Goal: Information Seeking & Learning: Learn about a topic

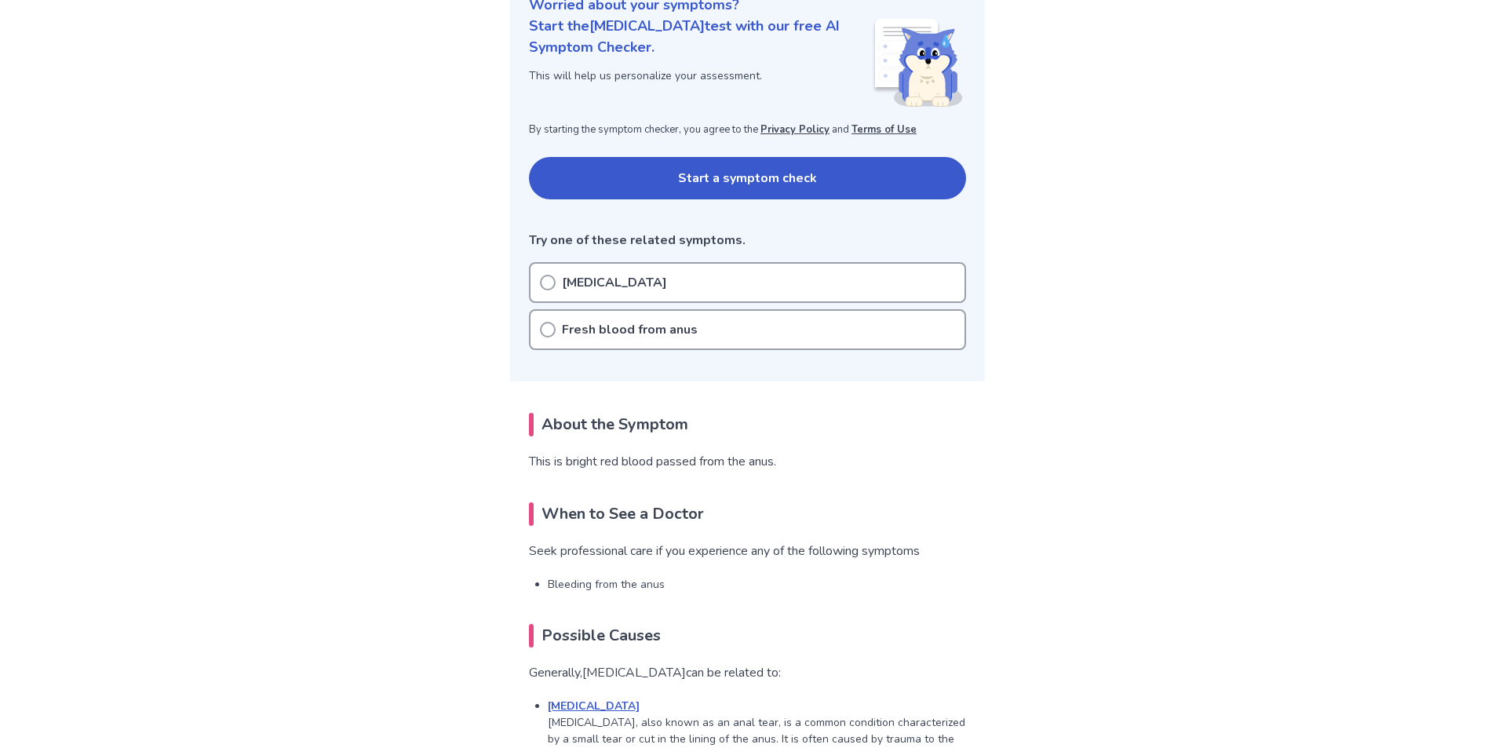
scroll to position [235, 0]
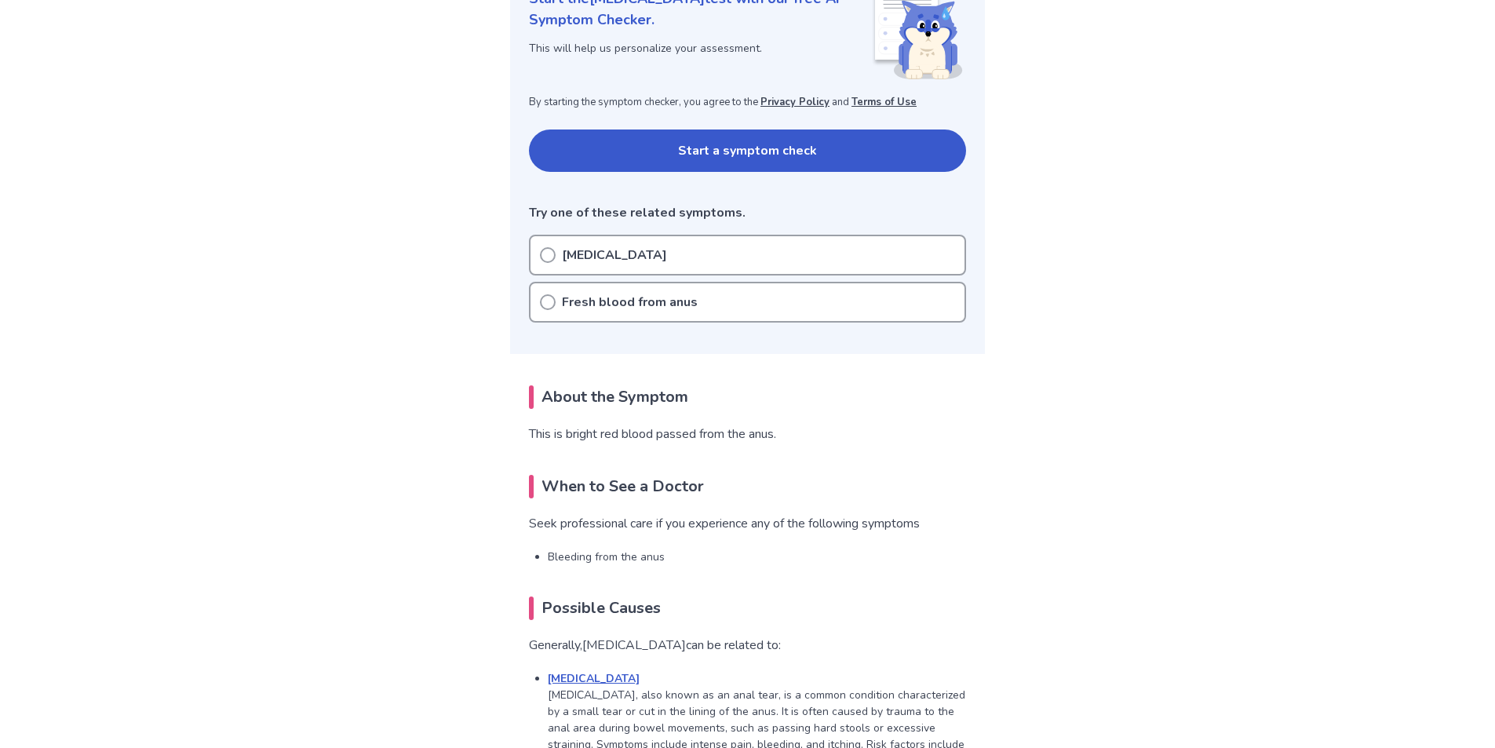
click at [552, 305] on icon at bounding box center [548, 302] width 16 height 16
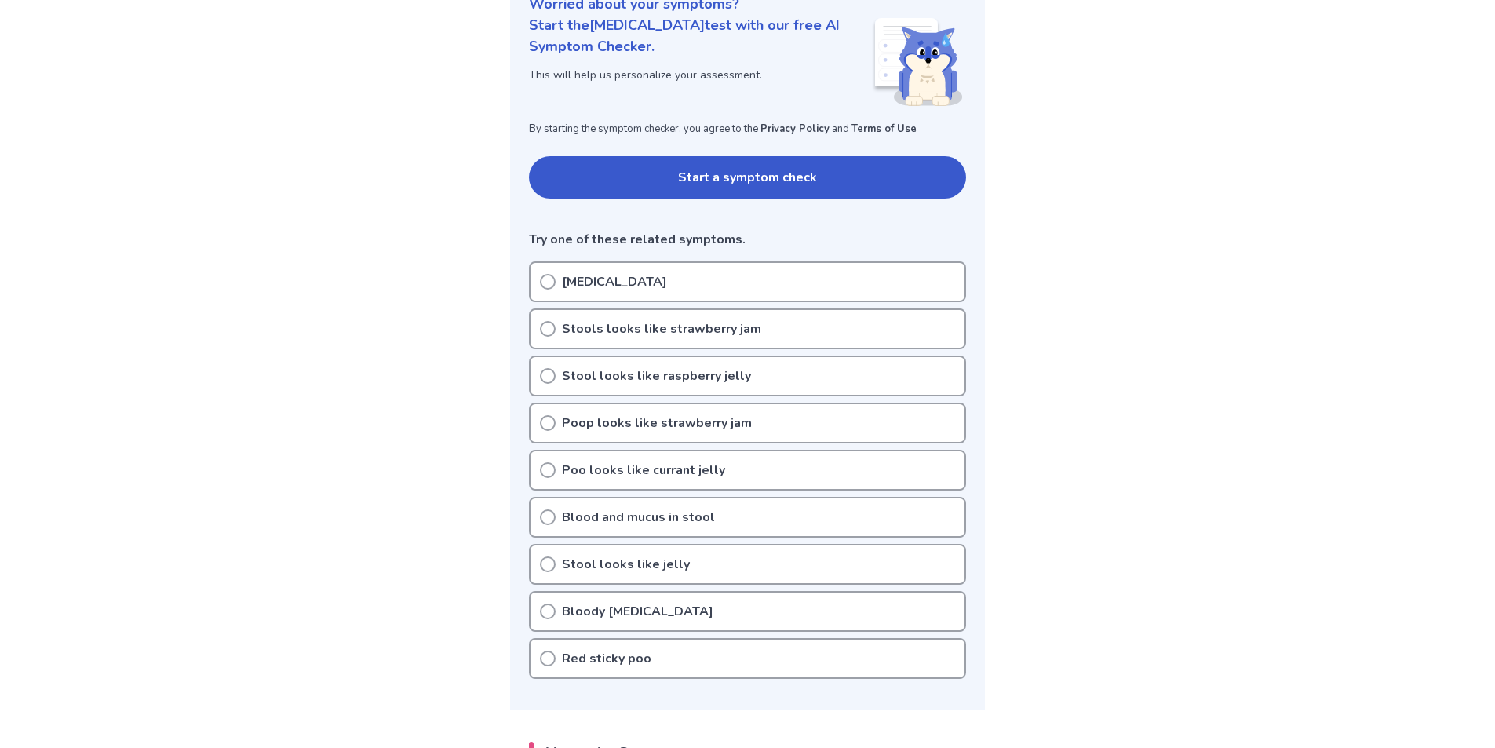
scroll to position [235, 0]
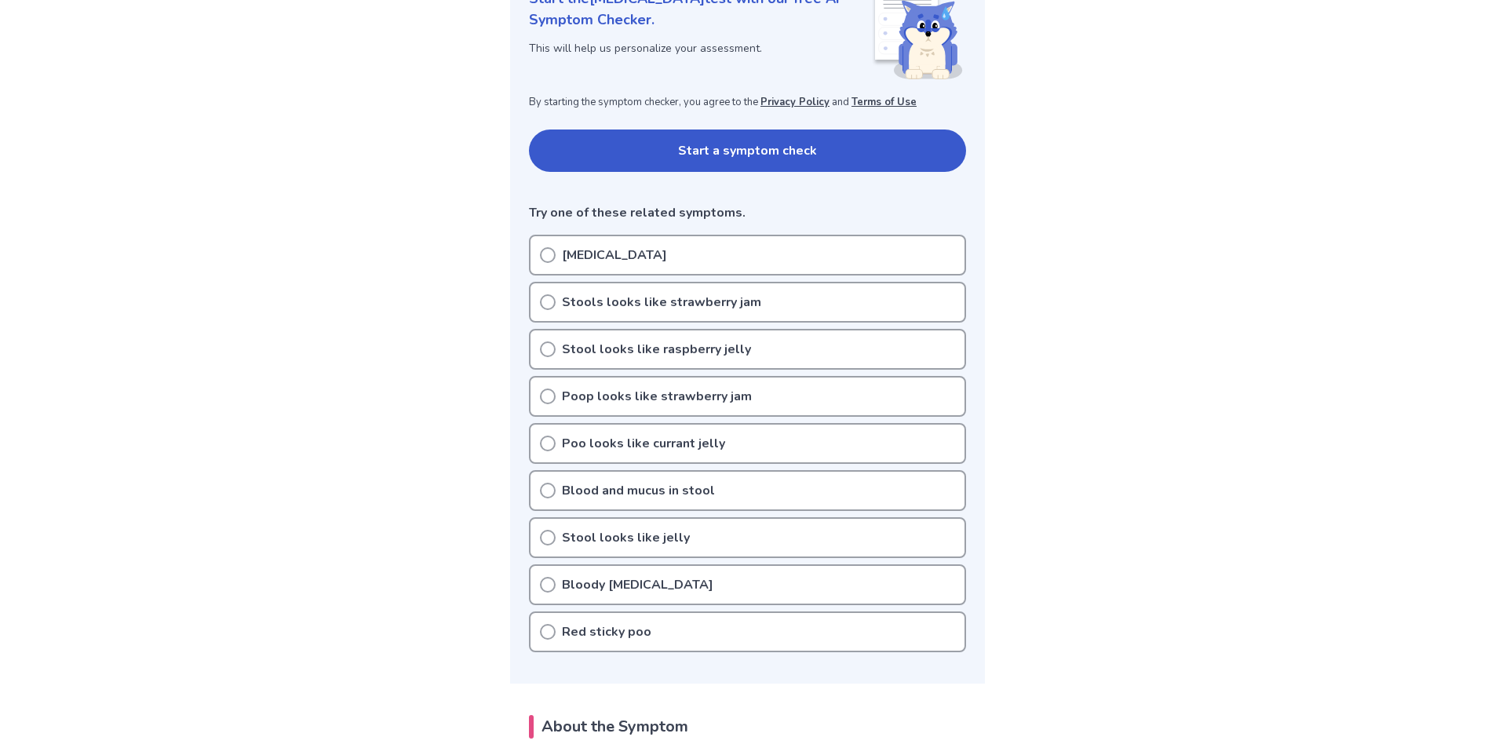
click at [549, 247] on icon at bounding box center [548, 255] width 16 height 16
click at [551, 256] on icon at bounding box center [548, 255] width 16 height 16
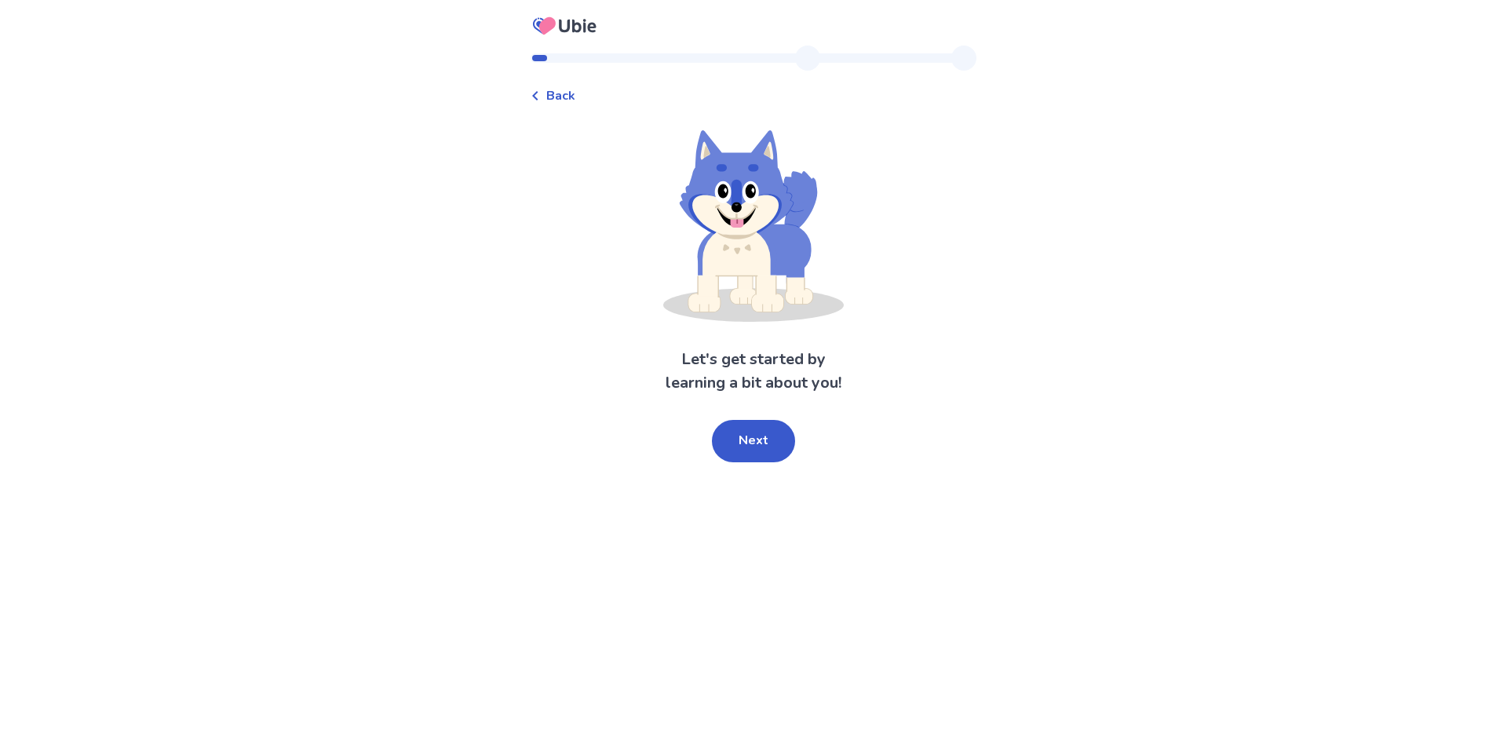
click at [769, 458] on button "Next" at bounding box center [753, 441] width 83 height 42
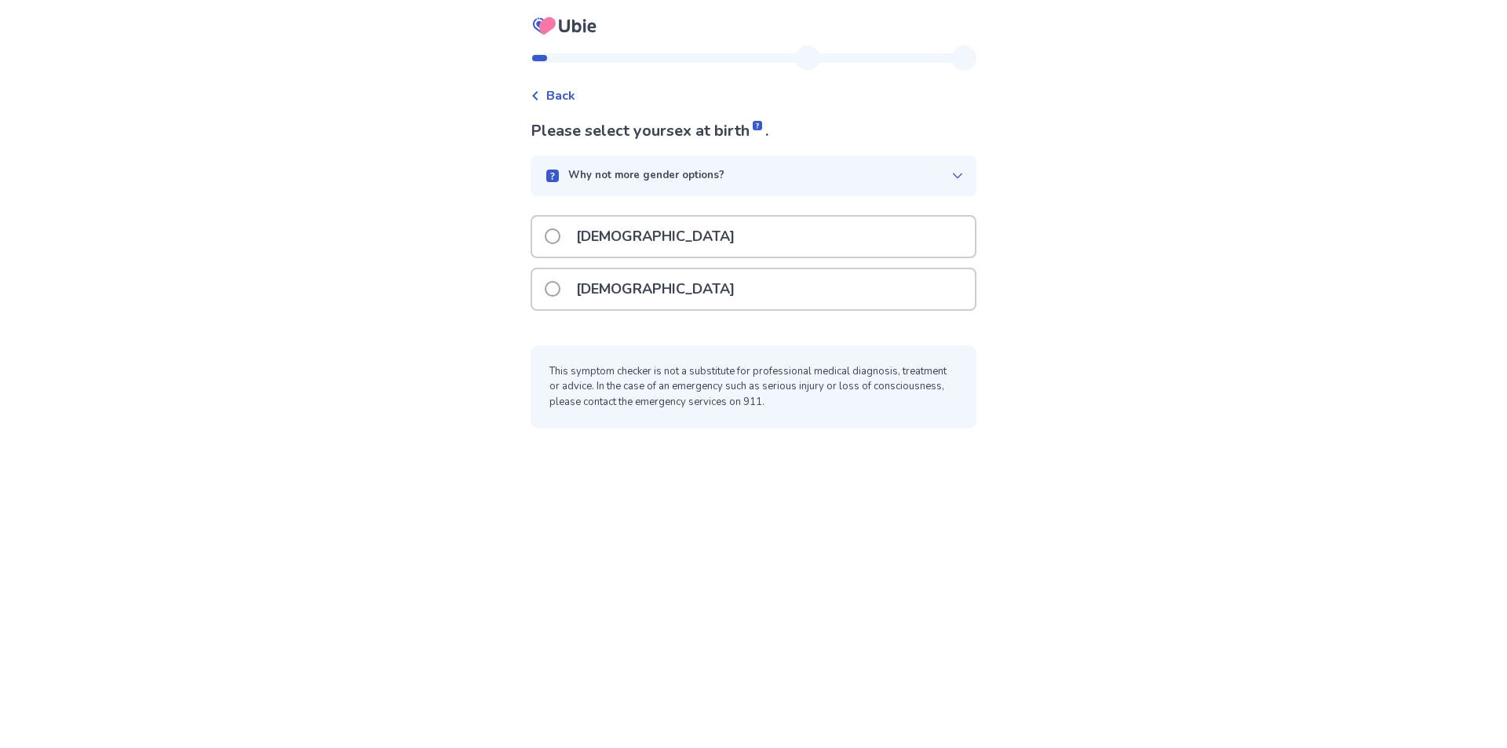
click at [560, 286] on span at bounding box center [553, 289] width 16 height 16
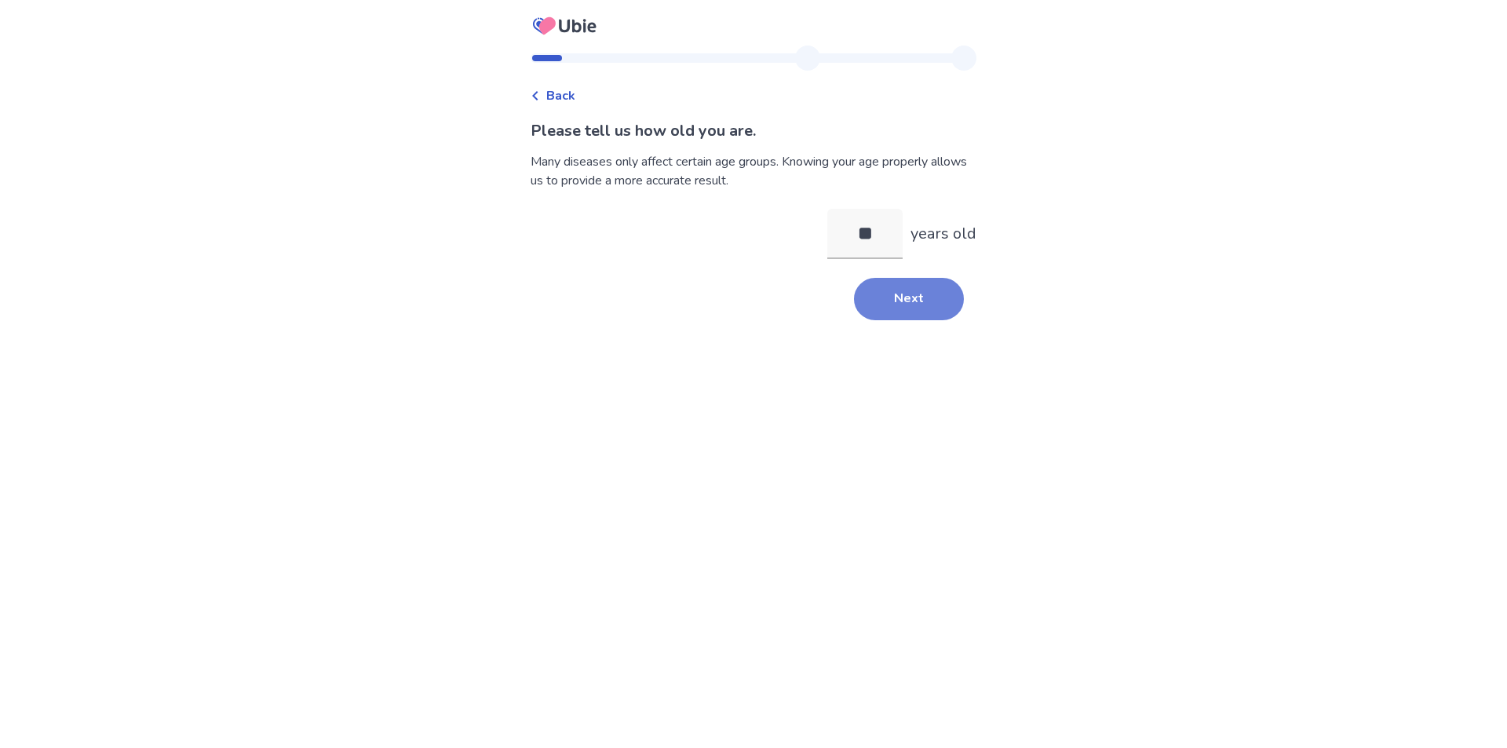
type input "**"
click at [904, 308] on button "Next" at bounding box center [909, 299] width 110 height 42
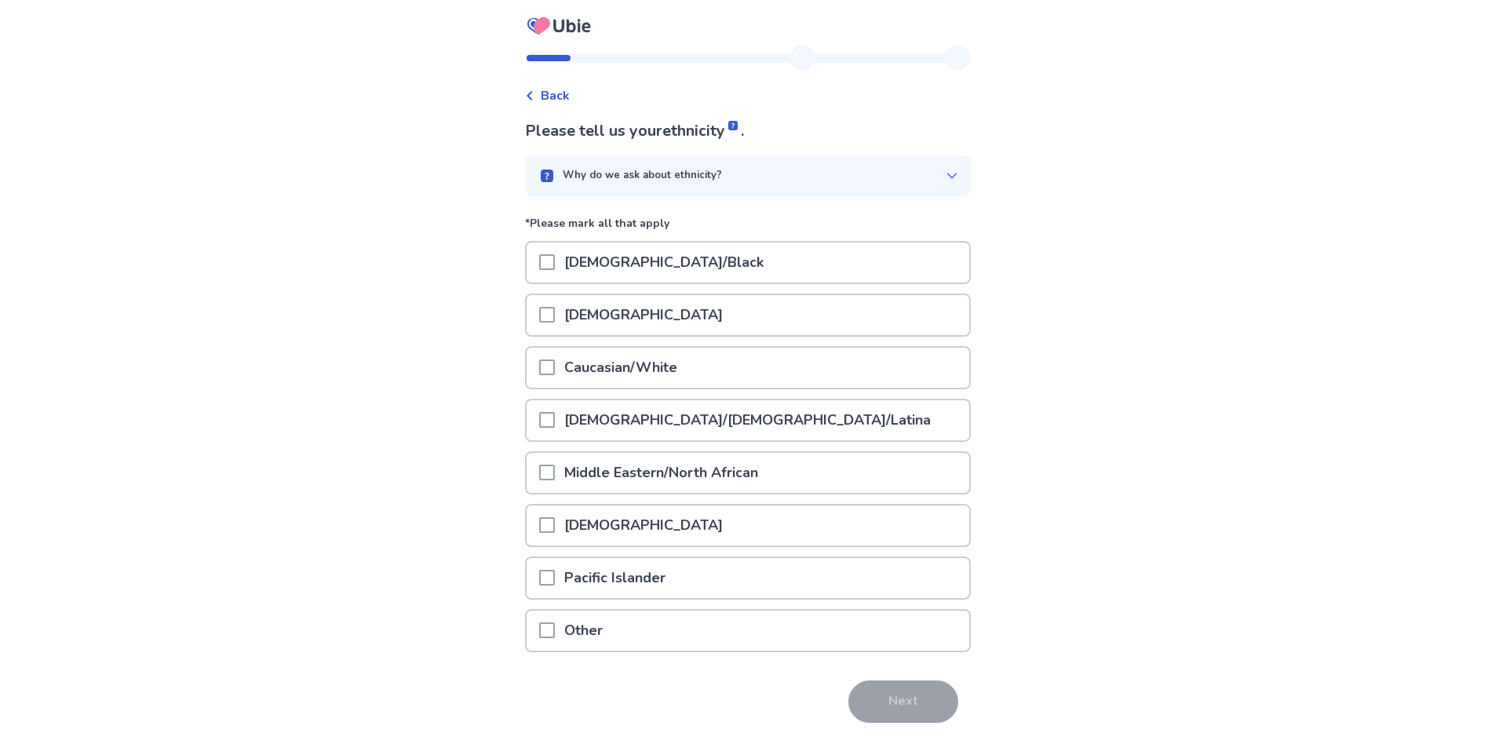
click at [551, 378] on div at bounding box center [547, 368] width 16 height 40
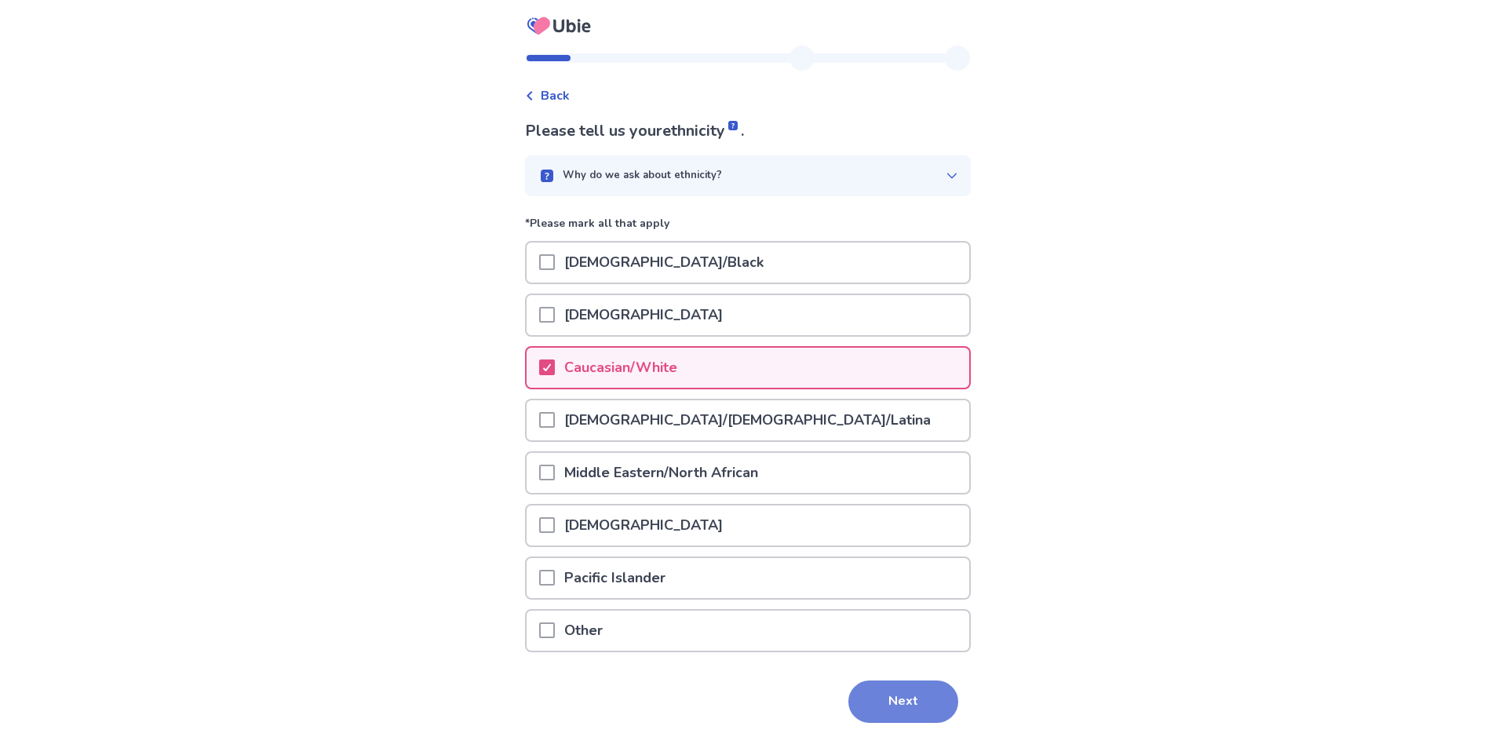
click at [916, 702] on button "Next" at bounding box center [903, 701] width 110 height 42
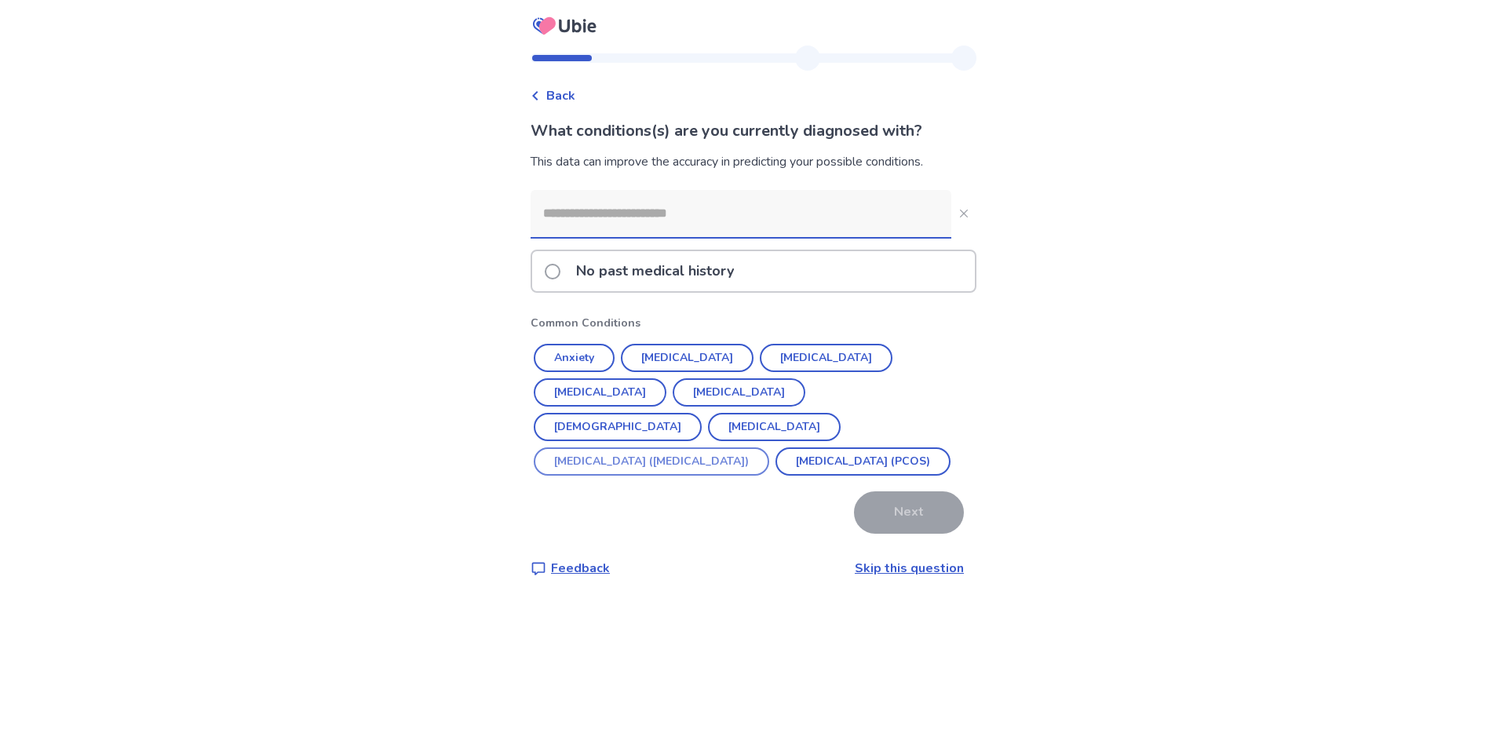
click at [643, 447] on button "Irritable Bowel Syndrome (IBS)" at bounding box center [651, 461] width 235 height 28
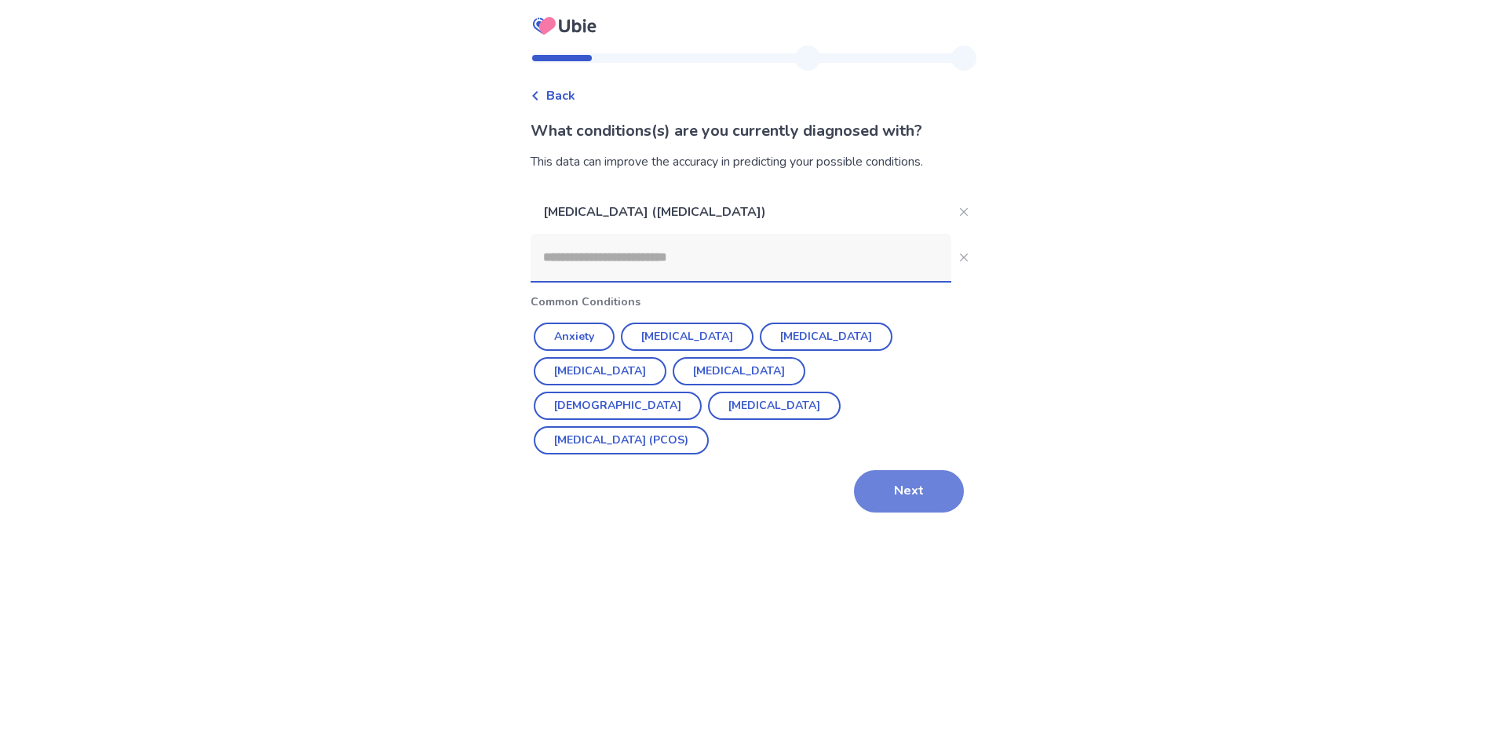
click at [867, 470] on button "Next" at bounding box center [909, 491] width 110 height 42
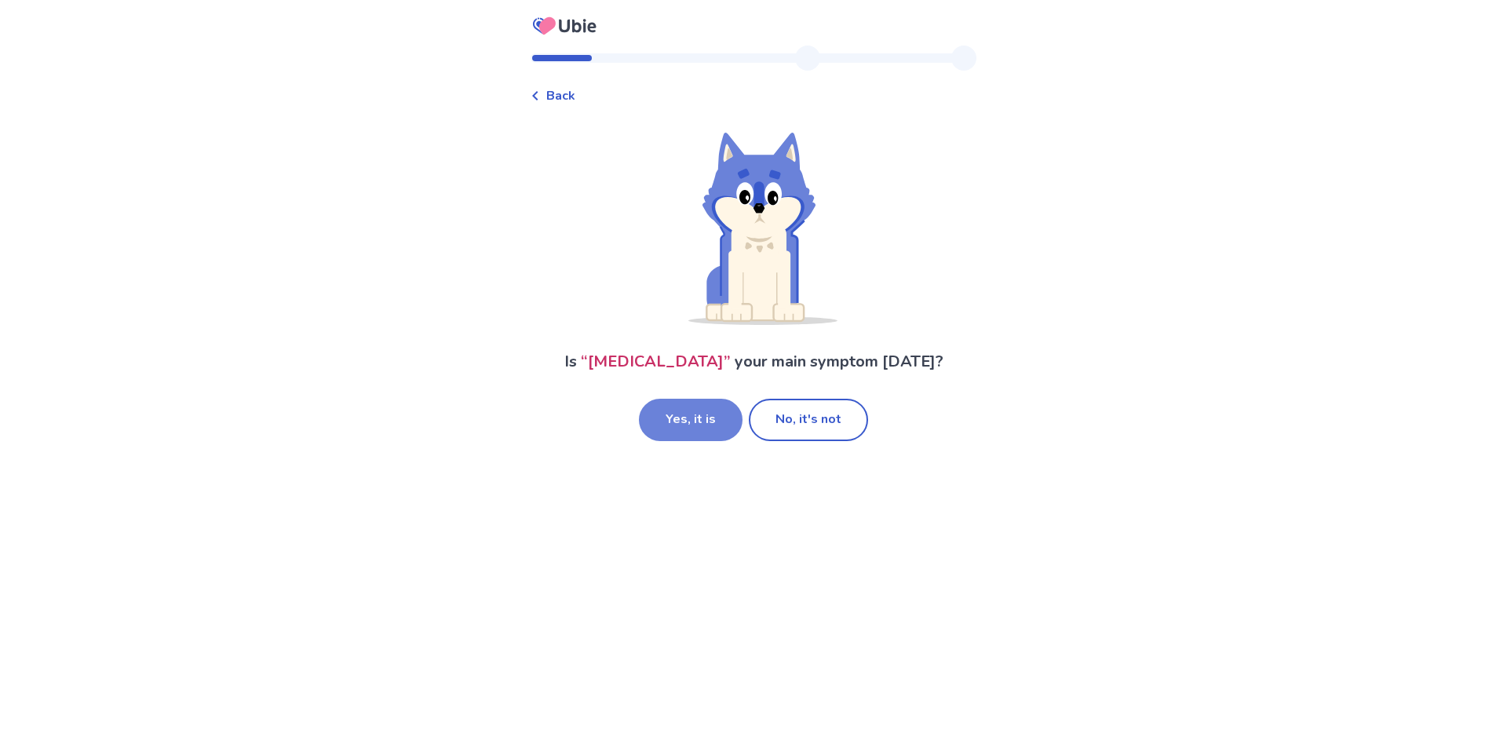
click at [697, 425] on button "Yes, it is" at bounding box center [691, 420] width 104 height 42
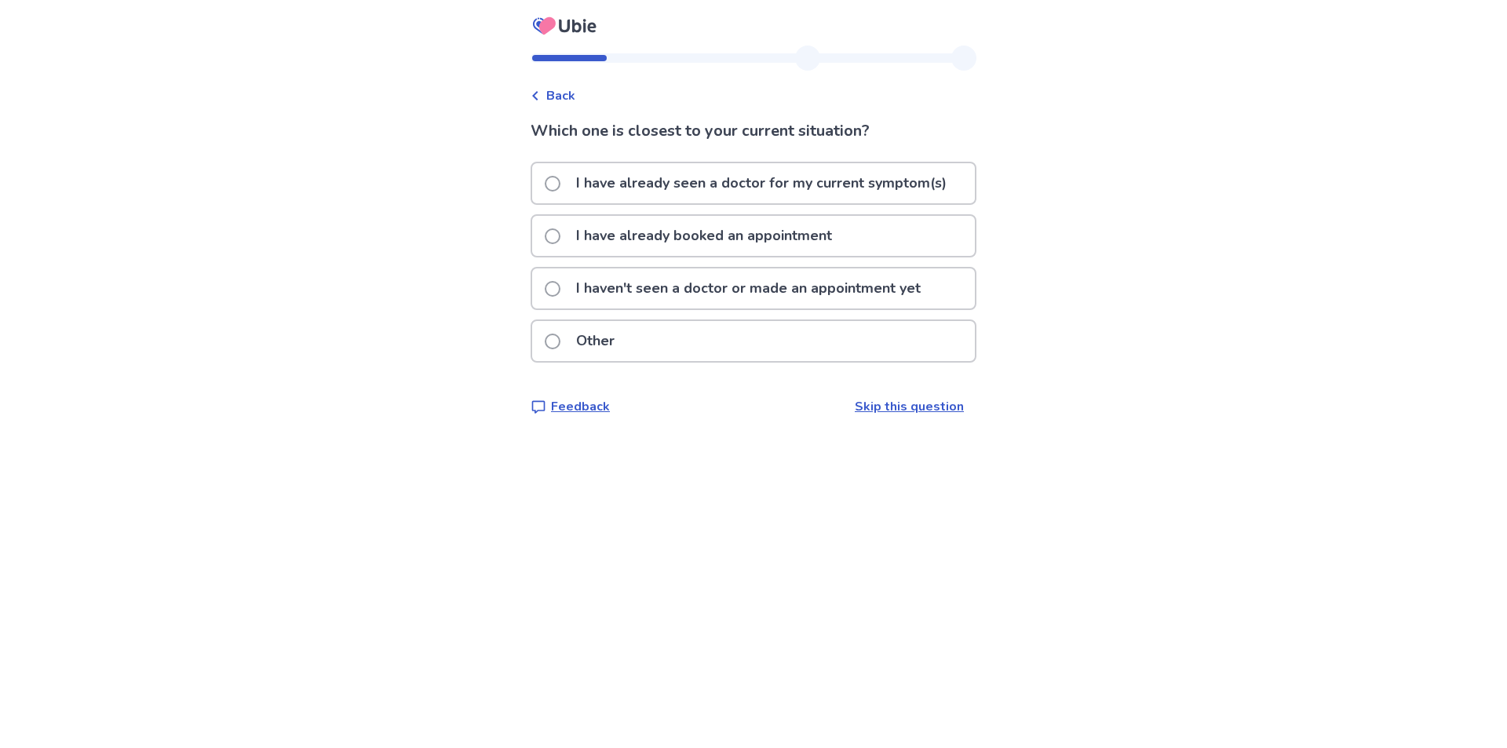
click at [554, 342] on span at bounding box center [553, 341] width 16 height 16
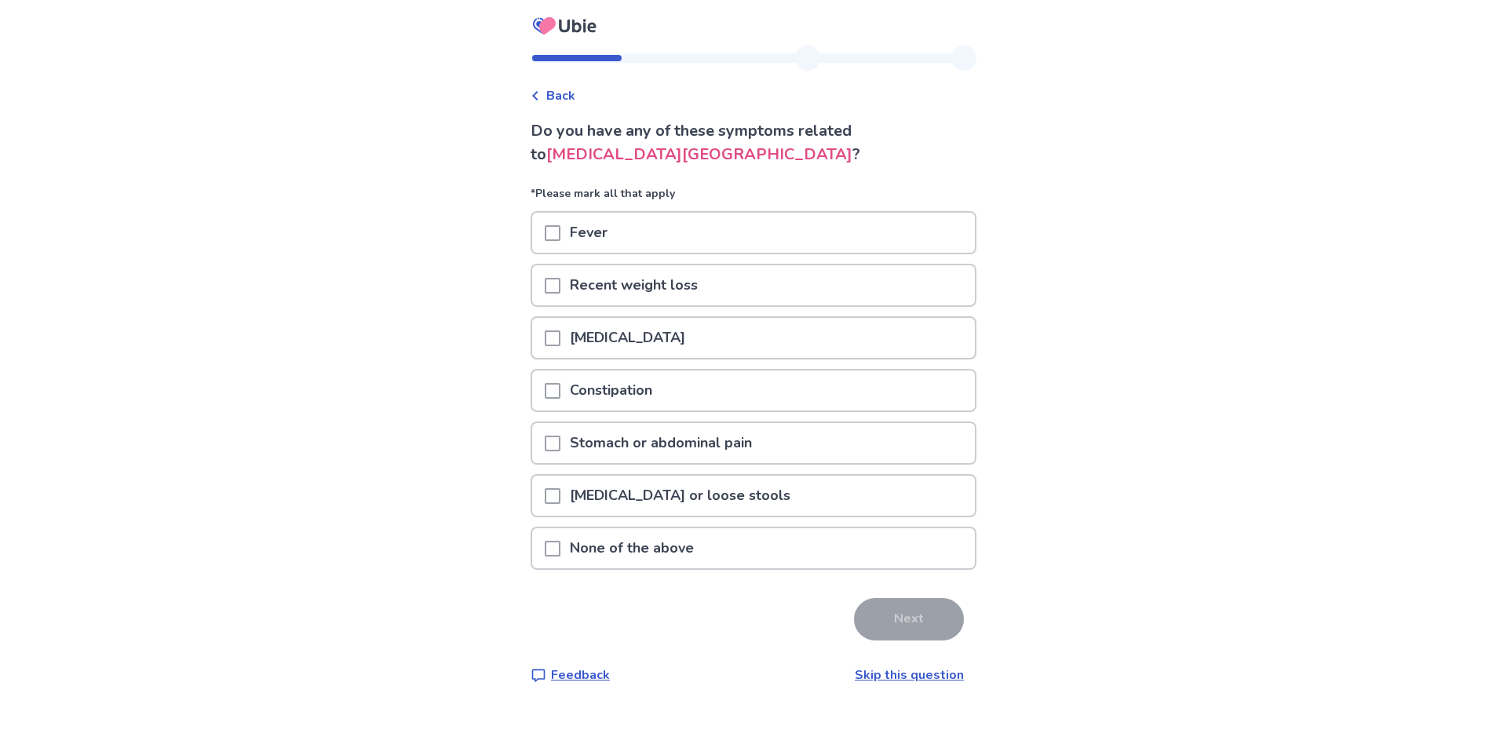
drag, startPoint x: 559, startPoint y: 497, endPoint x: 643, endPoint y: 530, distance: 89.5
click at [560, 497] on span at bounding box center [553, 496] width 16 height 16
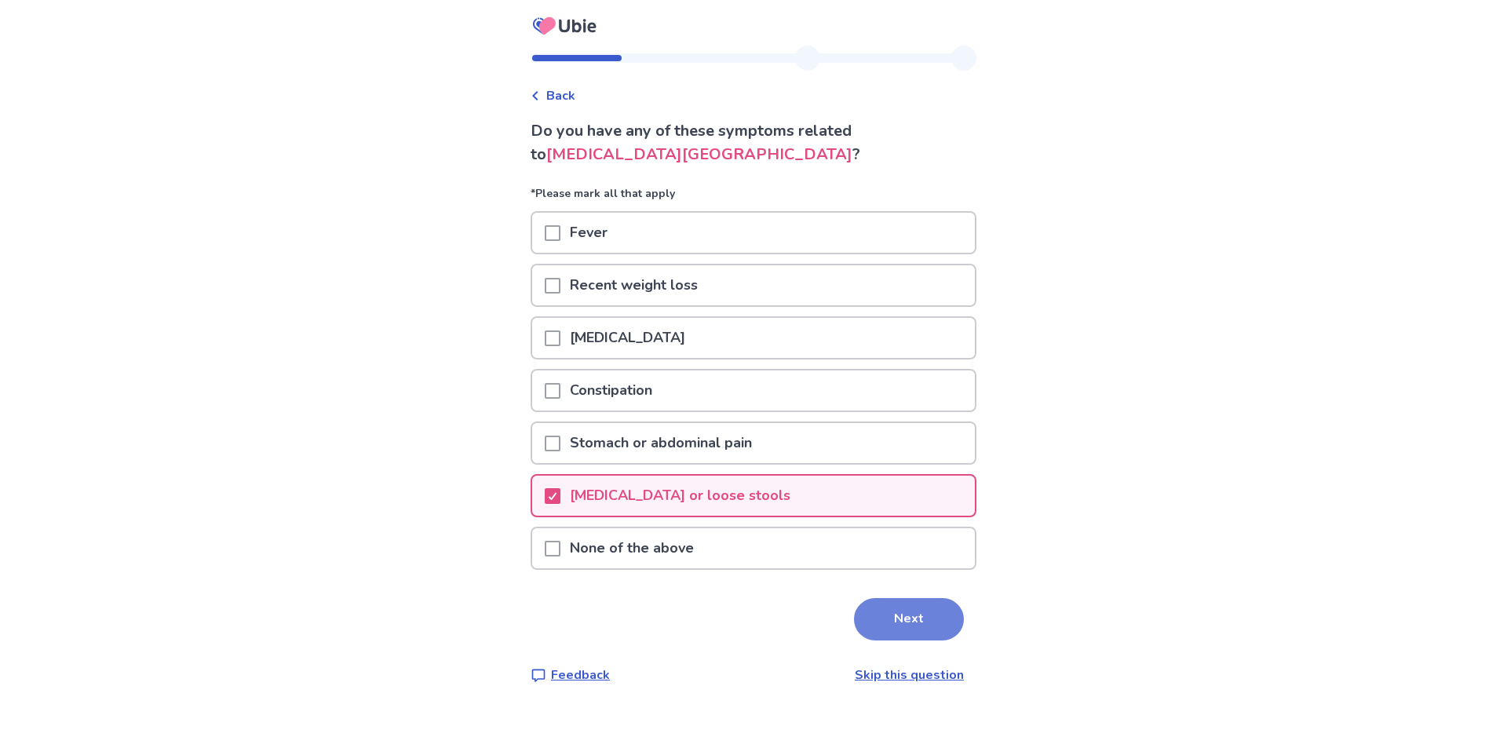
click at [911, 619] on button "Next" at bounding box center [909, 619] width 110 height 42
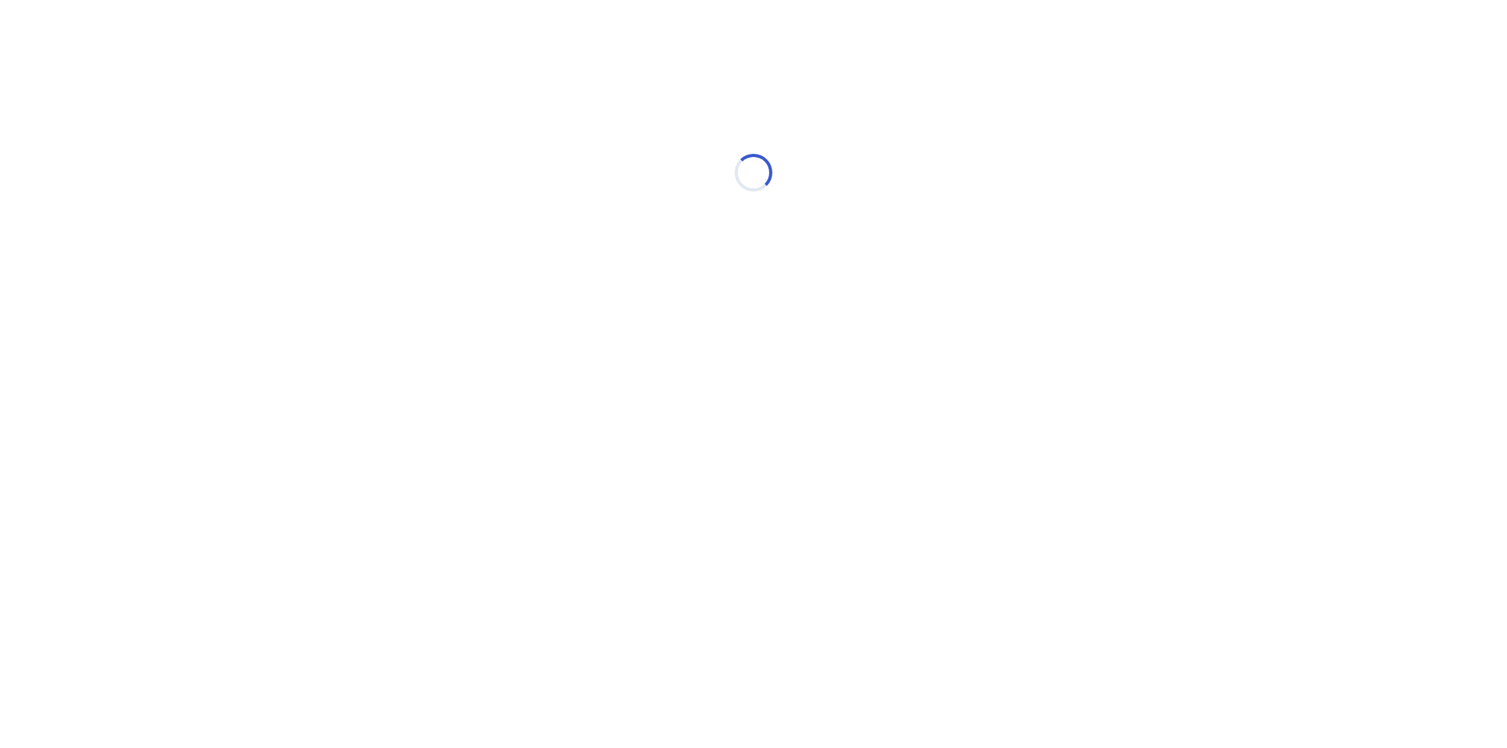
select select "*"
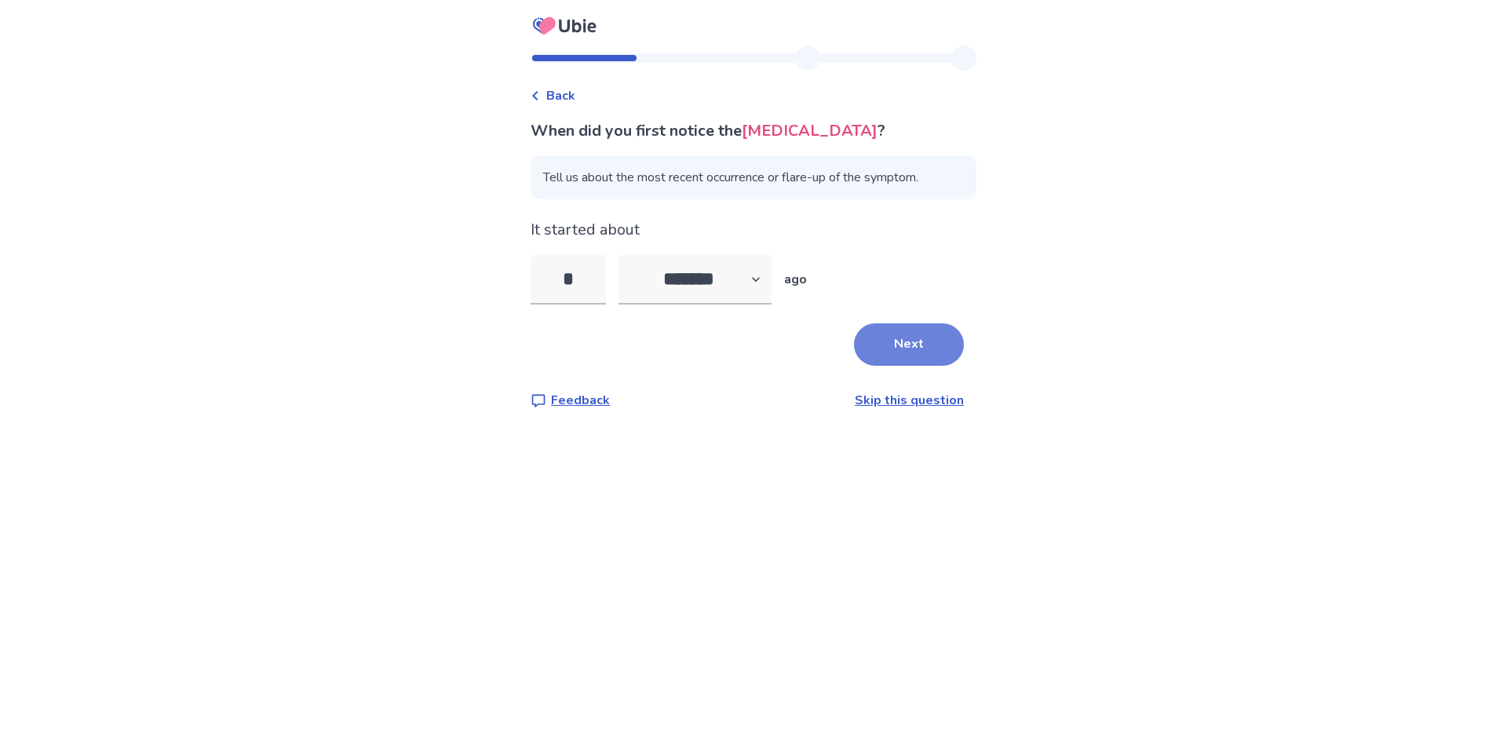
type input "*"
click at [884, 343] on button "Next" at bounding box center [909, 344] width 110 height 42
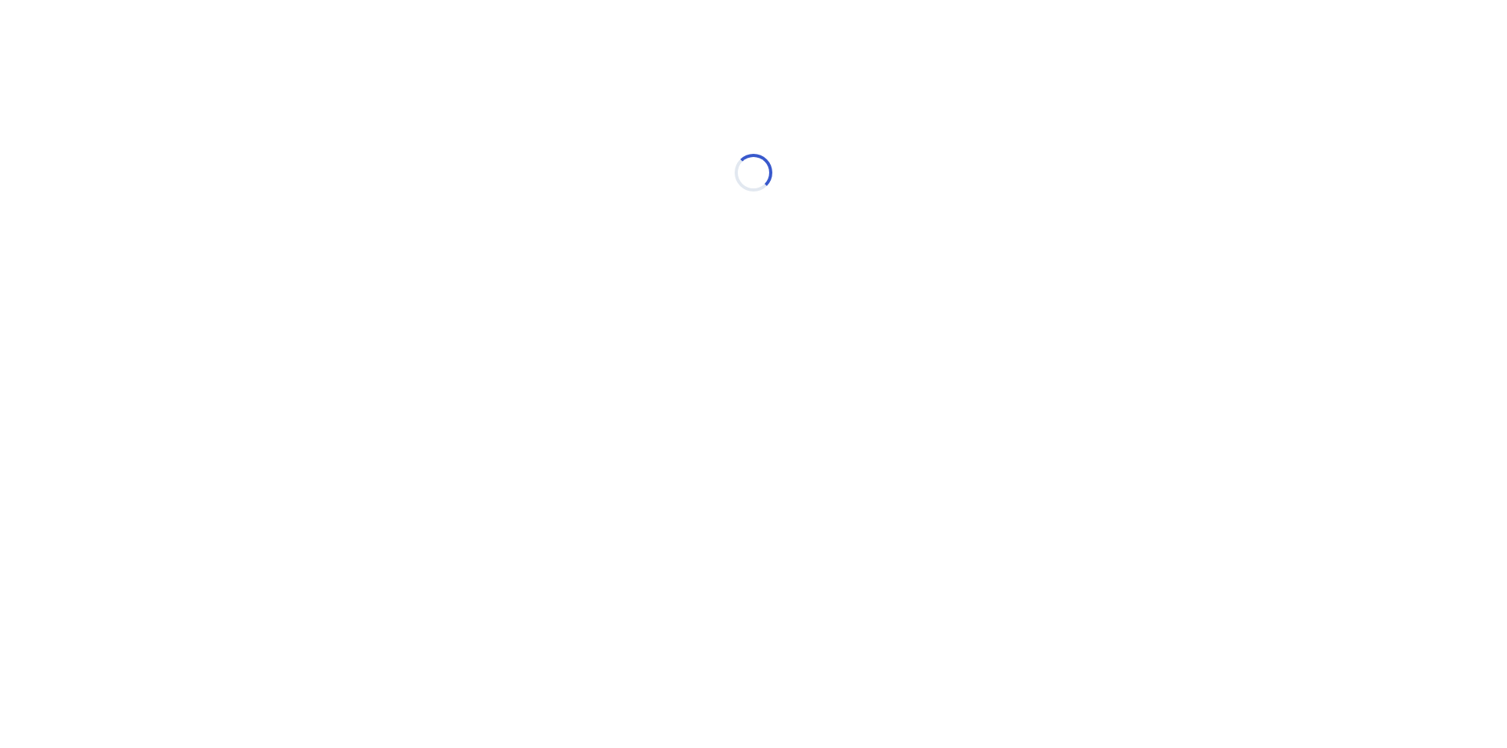
select select "*"
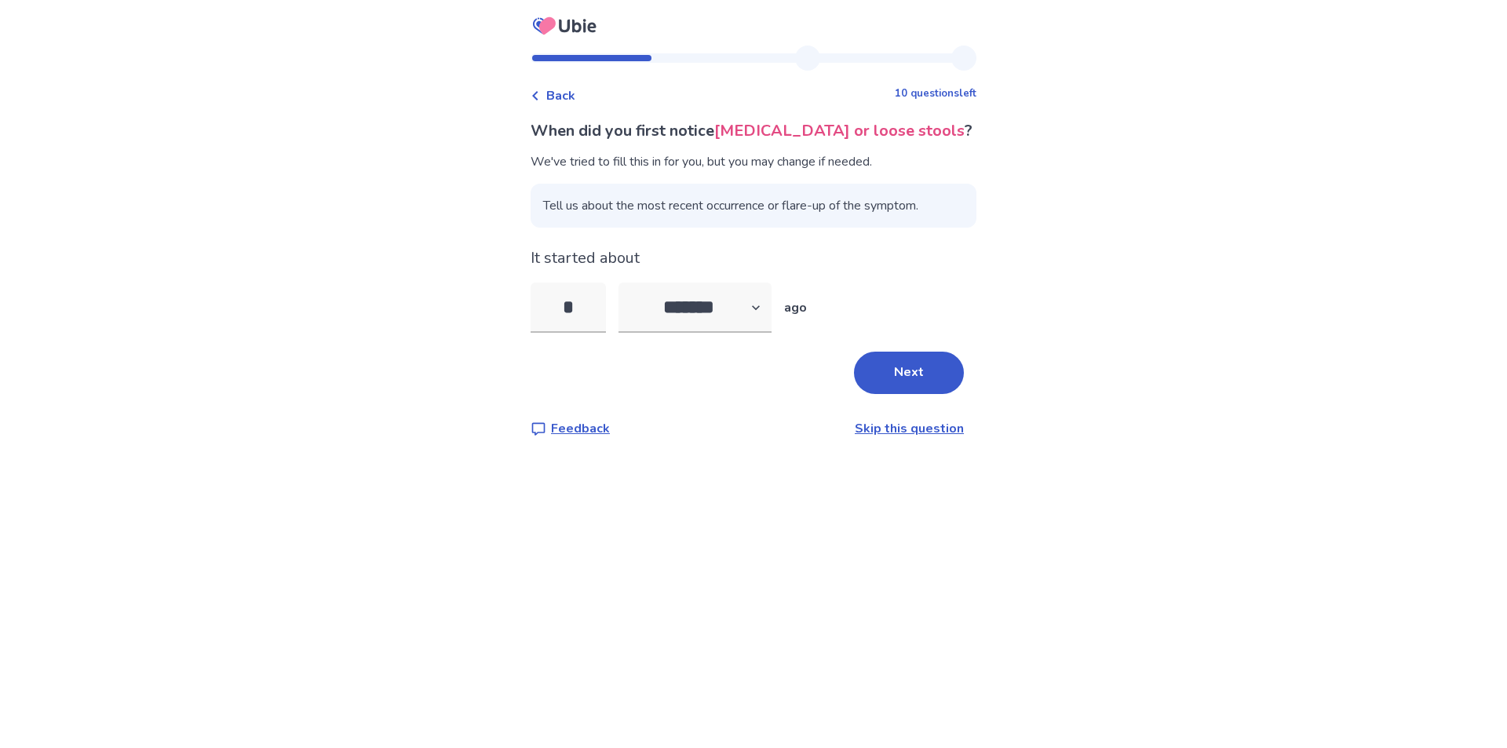
drag, startPoint x: 582, startPoint y: 301, endPoint x: 506, endPoint y: 299, distance: 76.1
click at [506, 299] on div "Back 10 questions left When did you first notice diarrhea or loose stools ? We'…" at bounding box center [753, 374] width 1507 height 748
type input "**"
click at [922, 366] on button "Next" at bounding box center [909, 373] width 110 height 42
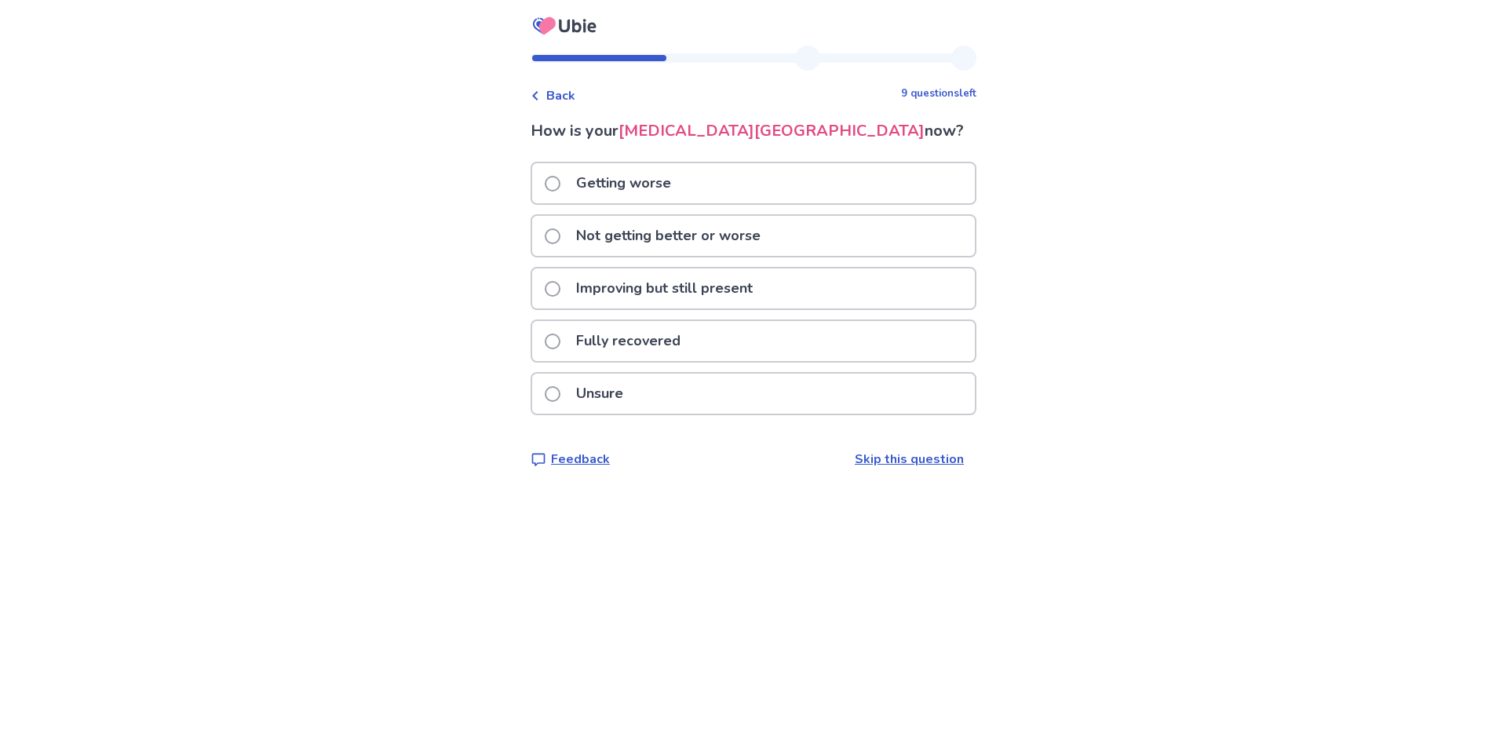
click at [558, 283] on span at bounding box center [553, 289] width 16 height 16
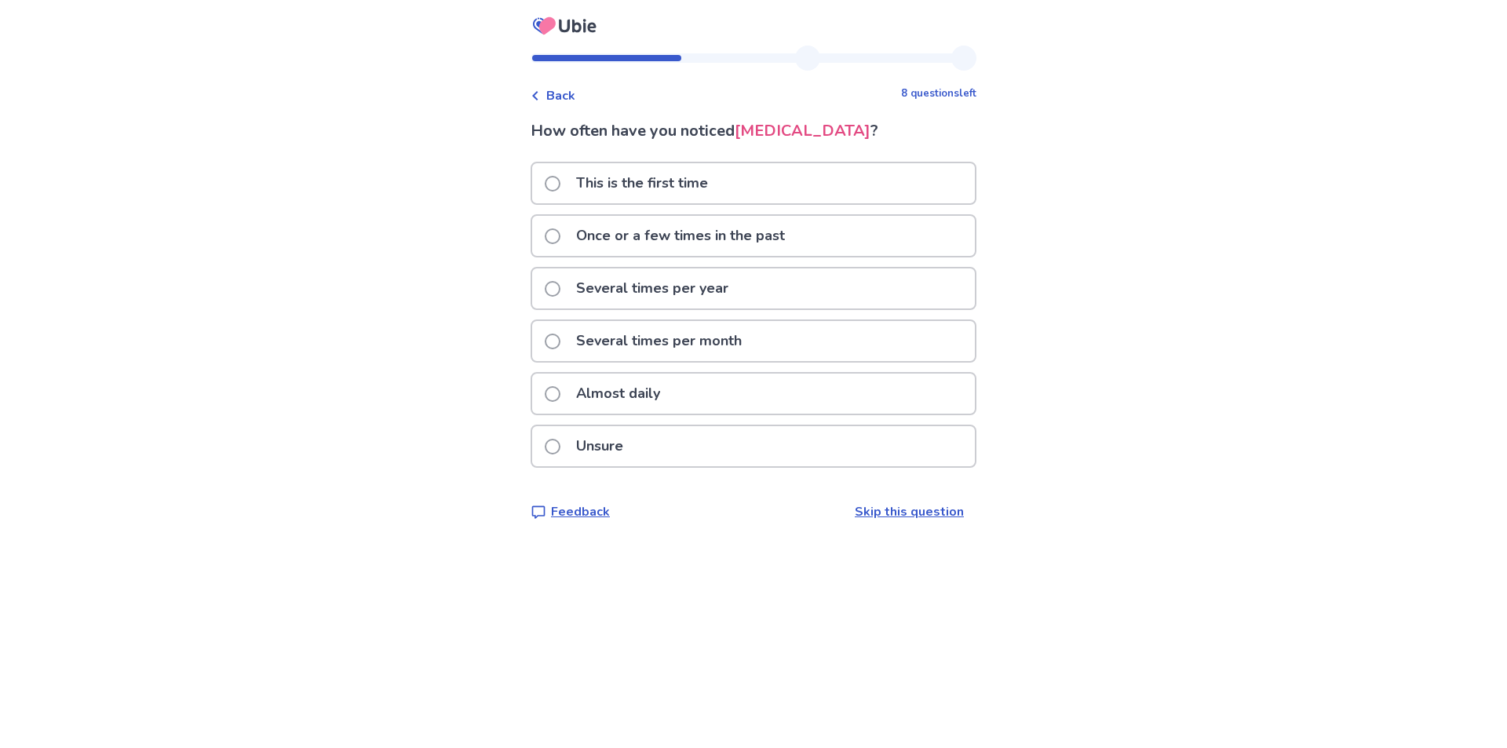
click at [560, 290] on span at bounding box center [553, 289] width 16 height 16
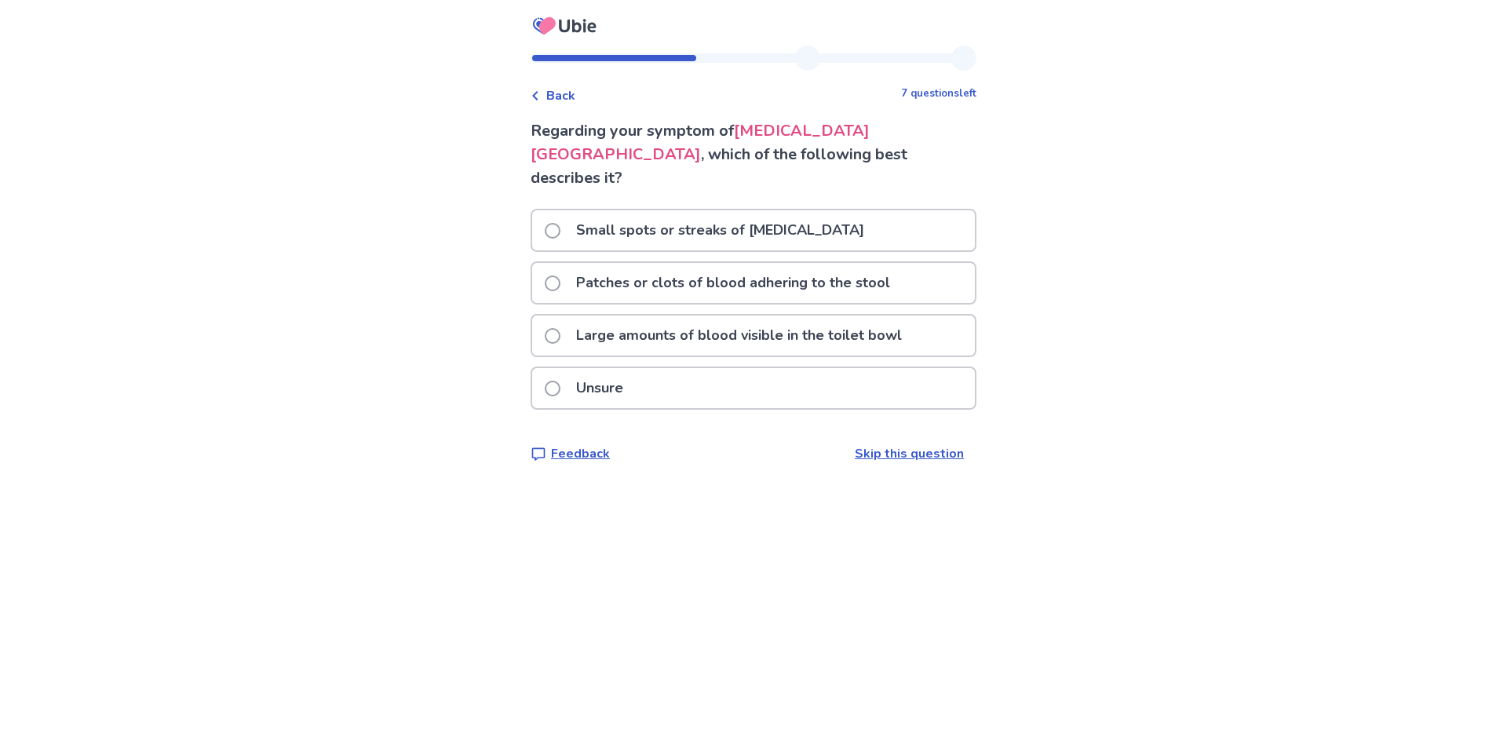
click at [558, 328] on span at bounding box center [553, 336] width 16 height 16
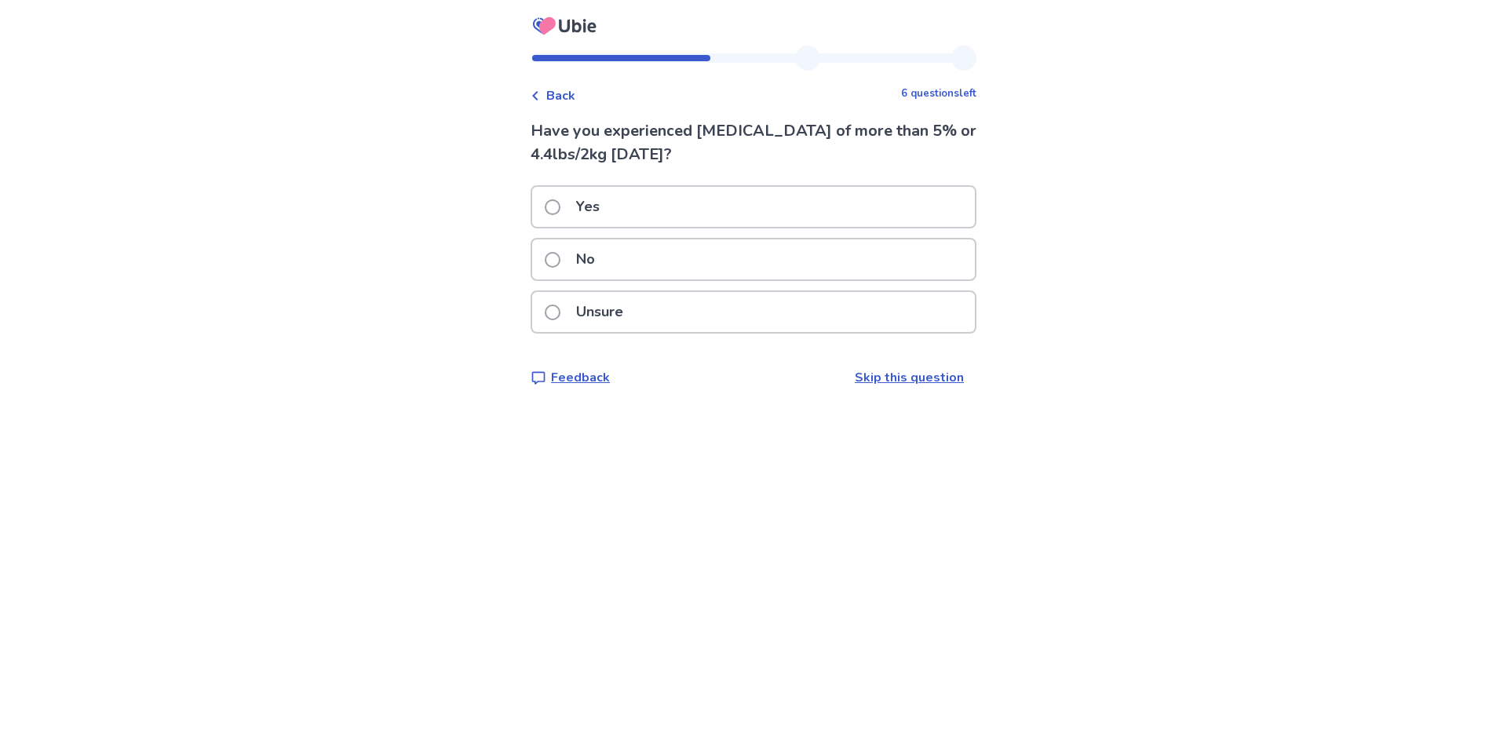
click at [563, 268] on label "No" at bounding box center [575, 259] width 60 height 40
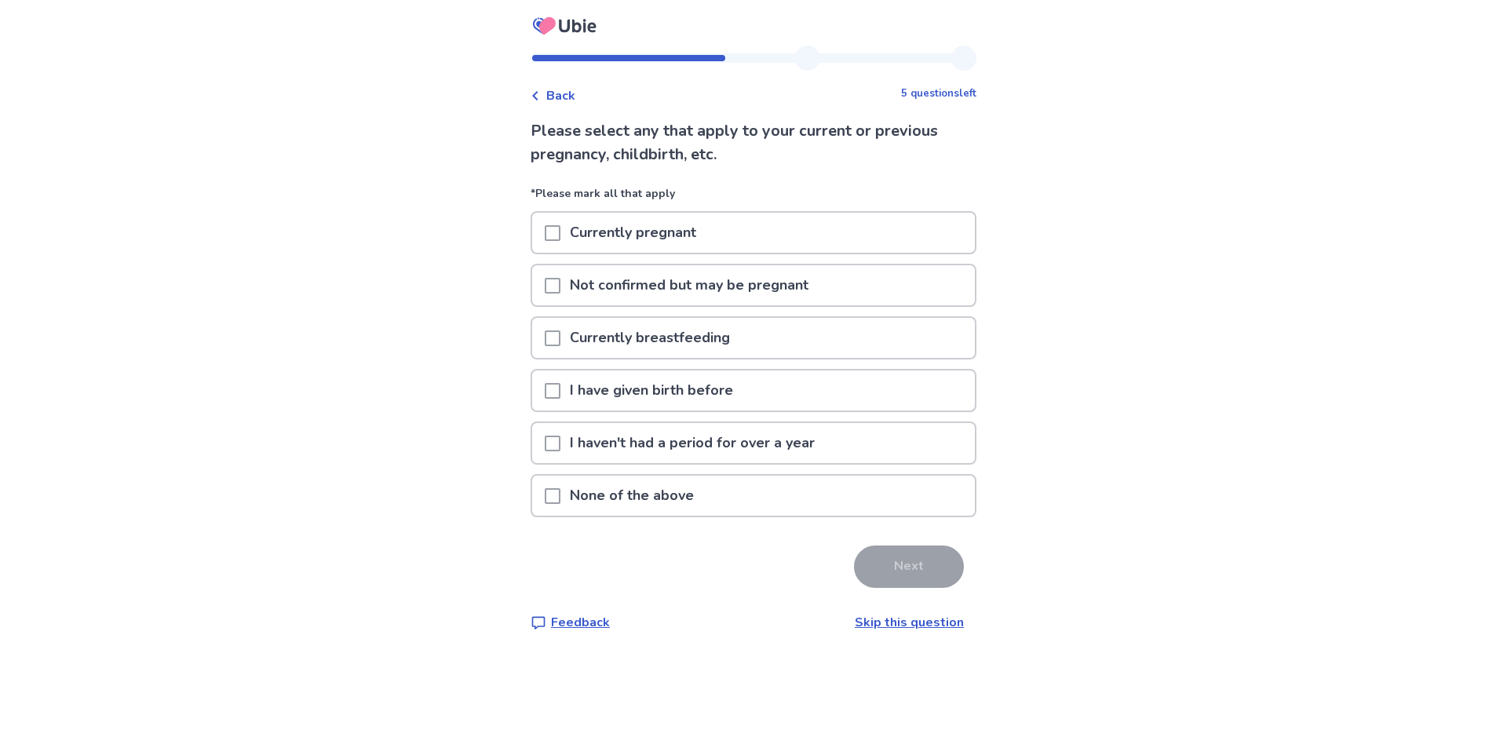
click at [557, 395] on span at bounding box center [553, 391] width 16 height 16
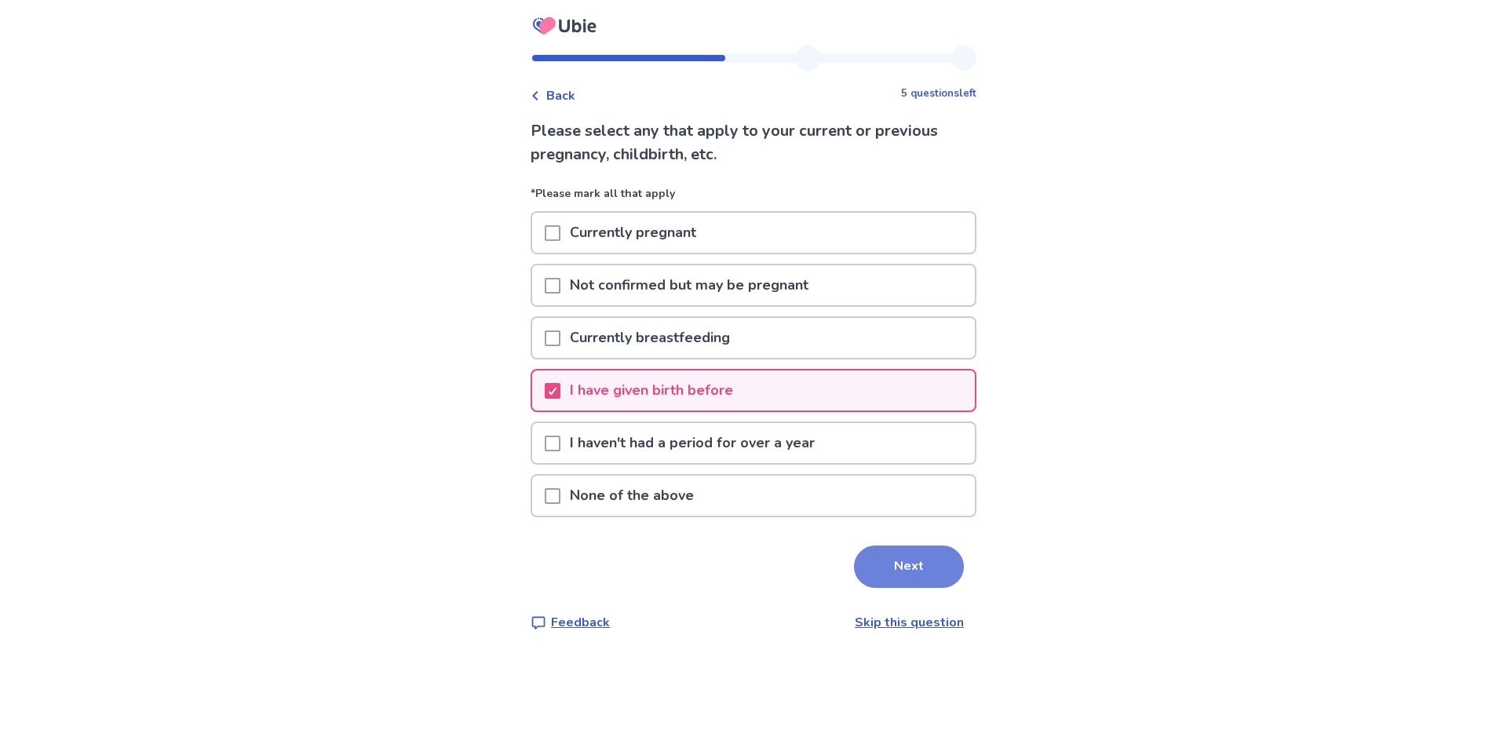
click at [896, 556] on button "Next" at bounding box center [909, 566] width 110 height 42
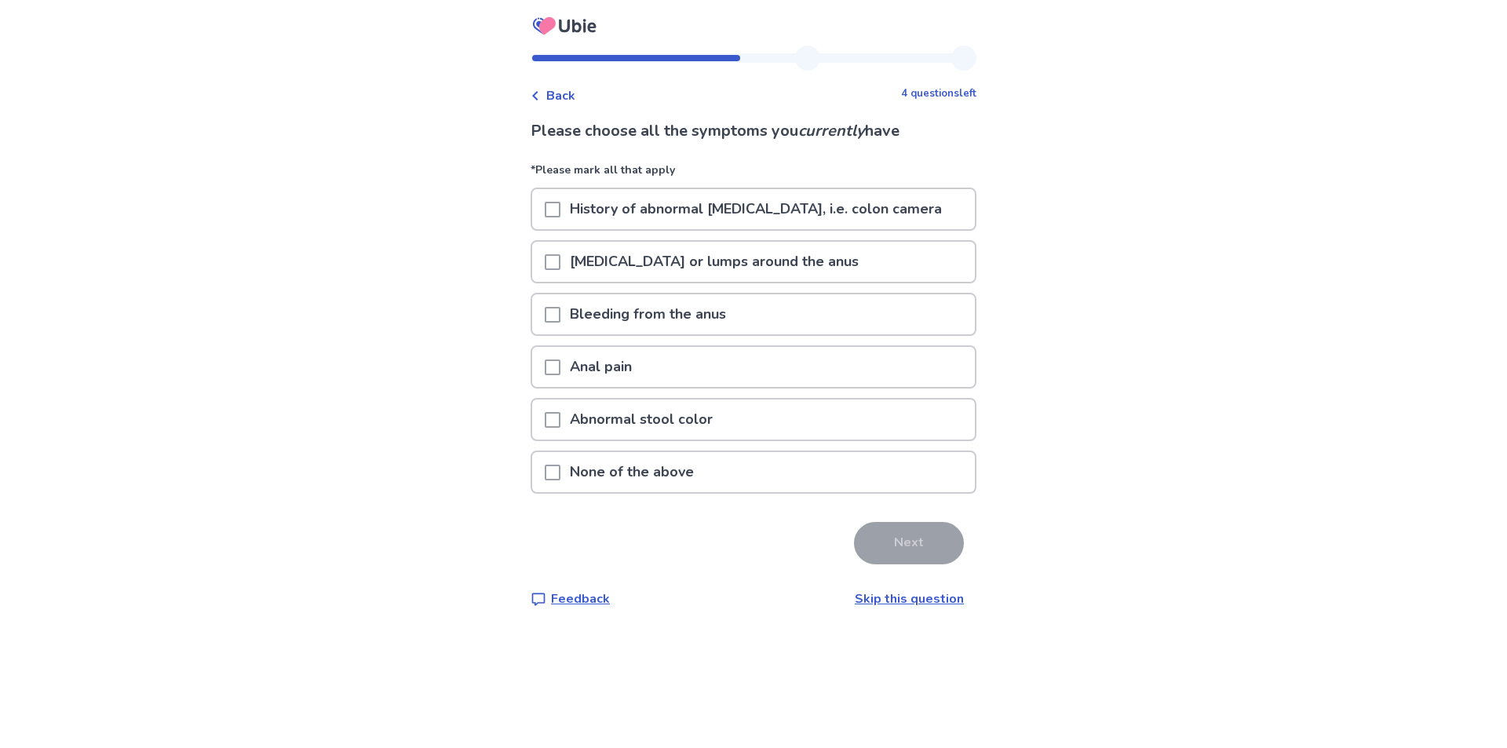
click at [560, 261] on span at bounding box center [553, 262] width 16 height 16
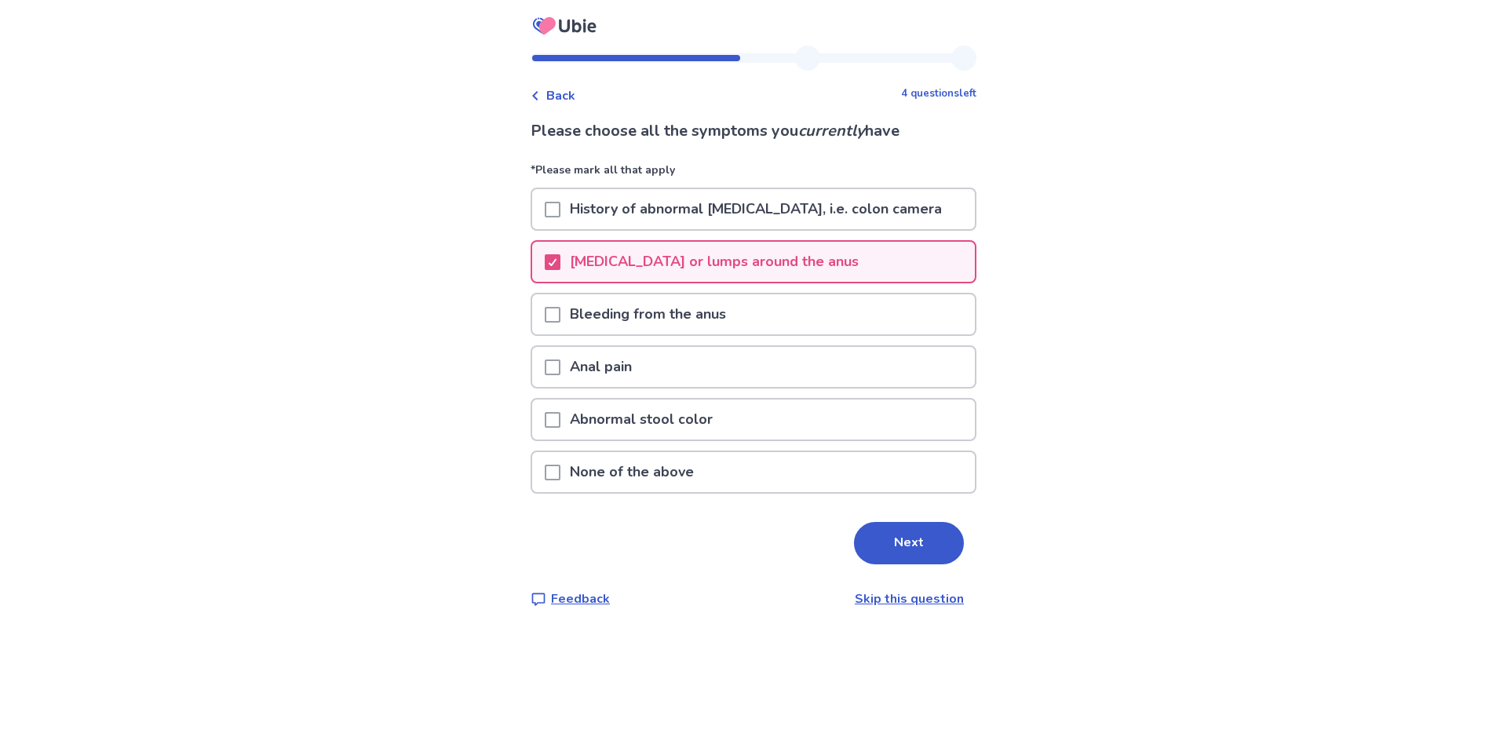
click at [559, 315] on span at bounding box center [553, 315] width 16 height 16
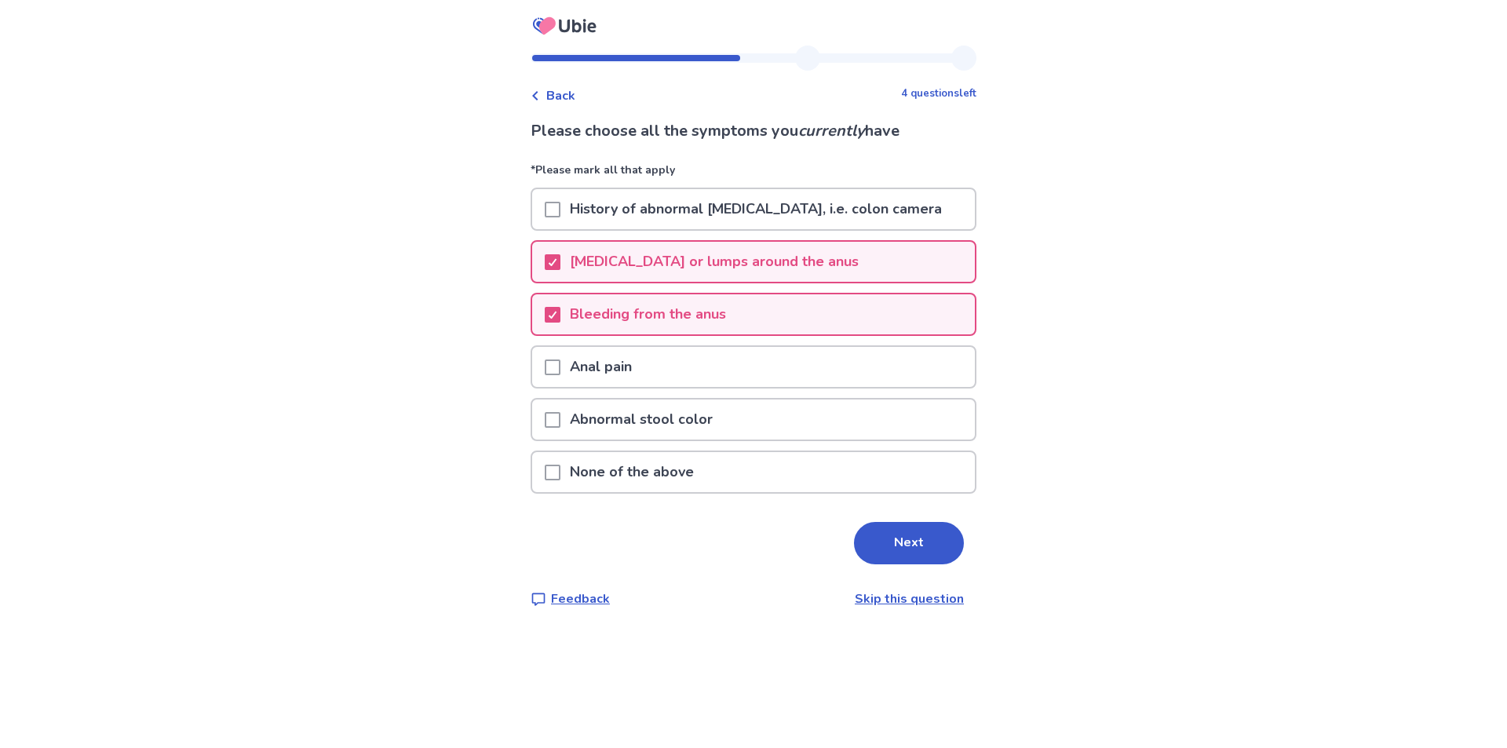
click at [559, 369] on span at bounding box center [553, 367] width 16 height 16
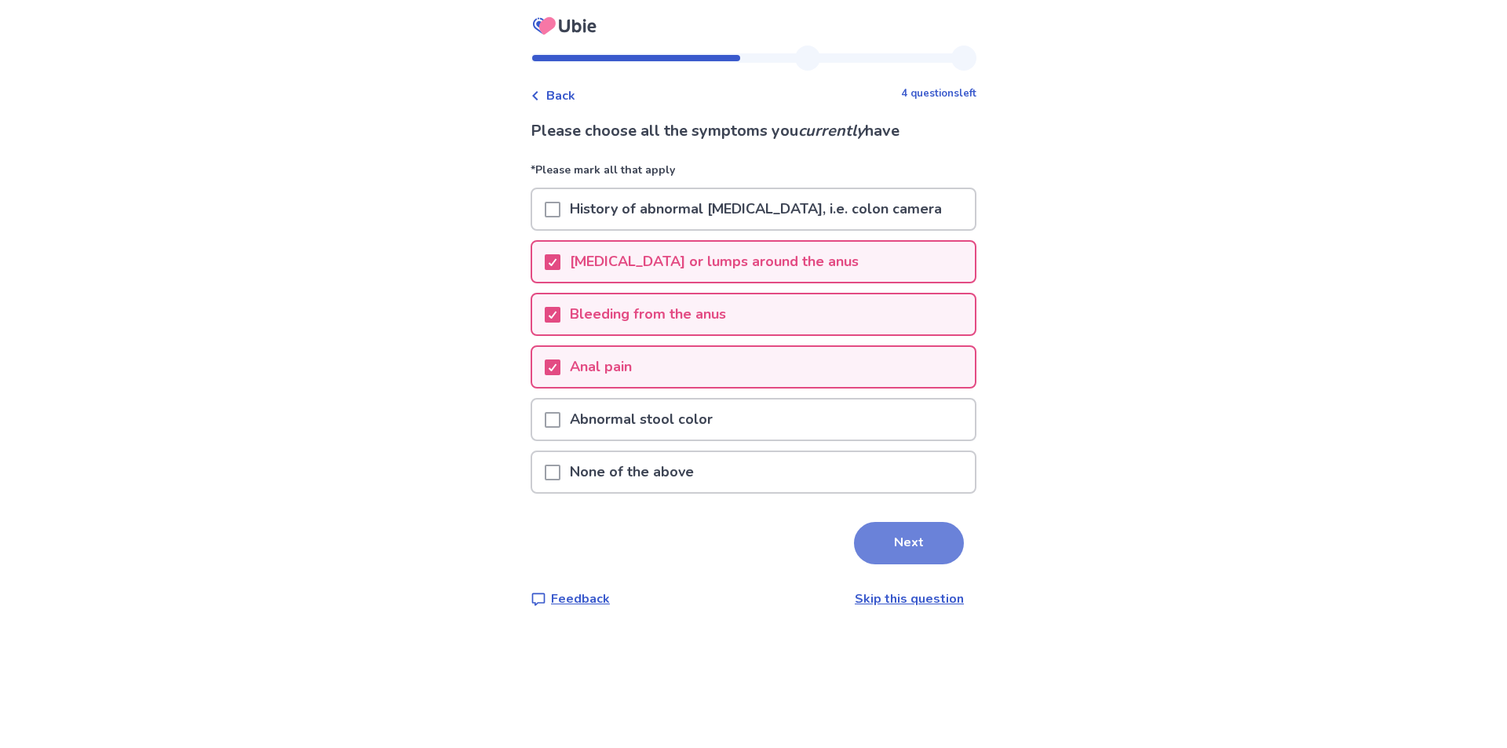
click at [890, 537] on button "Next" at bounding box center [909, 543] width 110 height 42
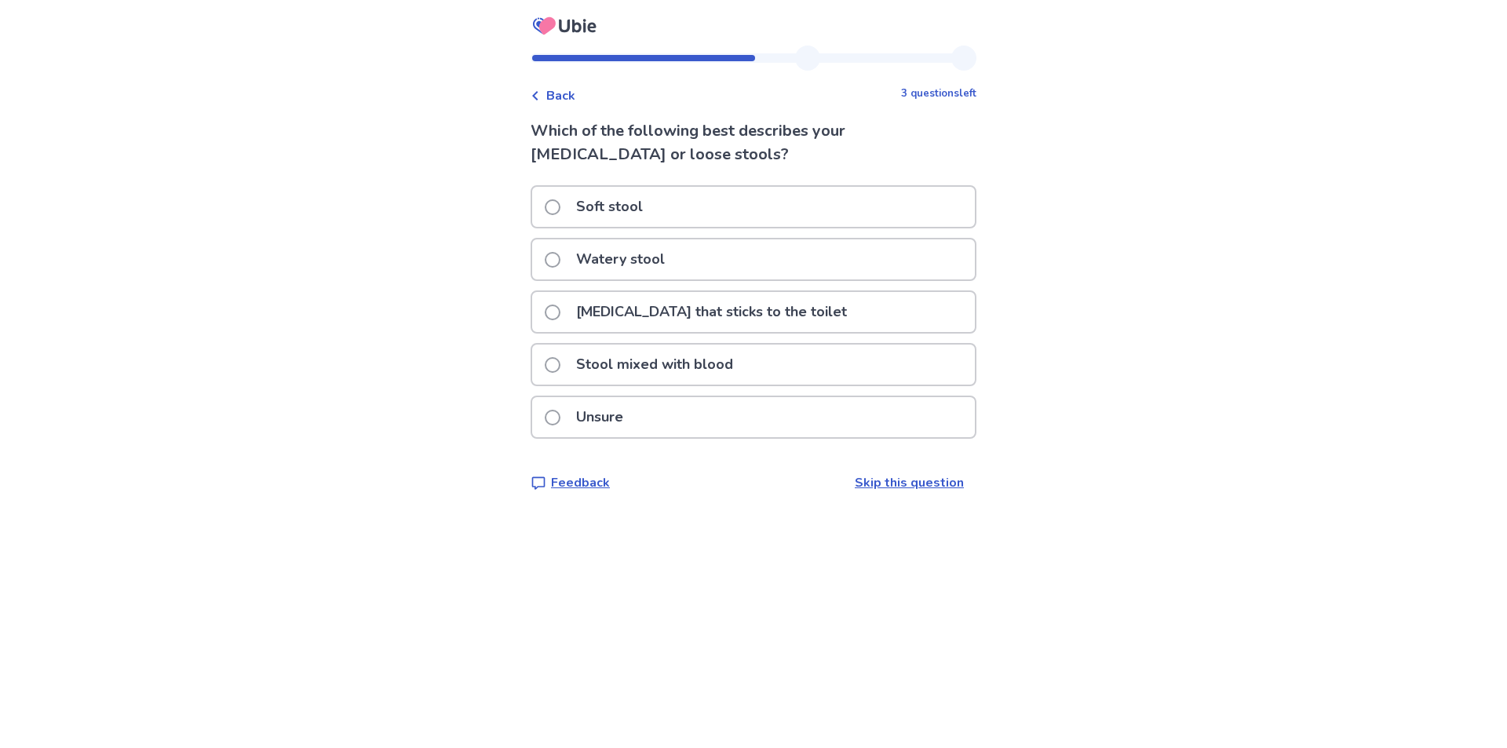
click at [560, 200] on span at bounding box center [553, 207] width 16 height 16
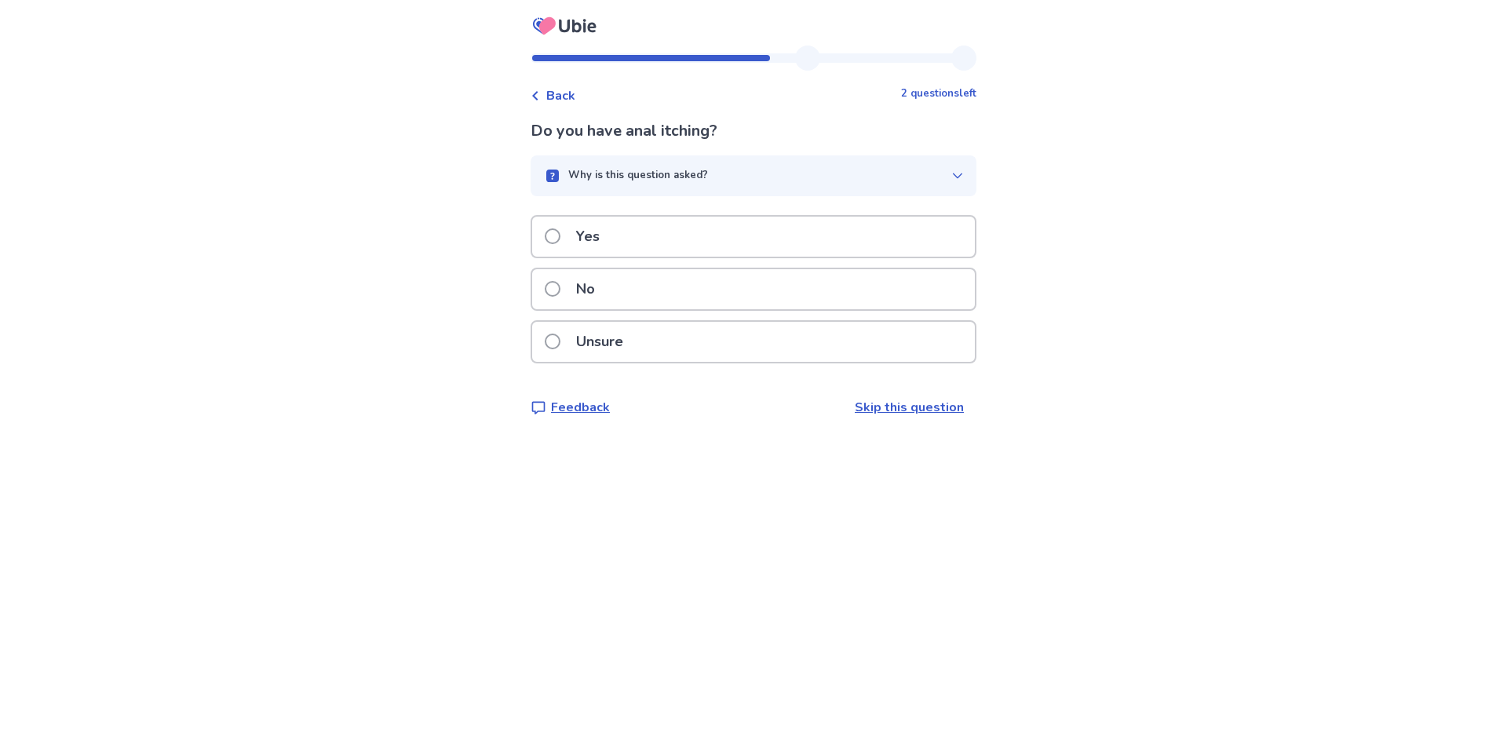
click at [558, 239] on span at bounding box center [553, 236] width 16 height 16
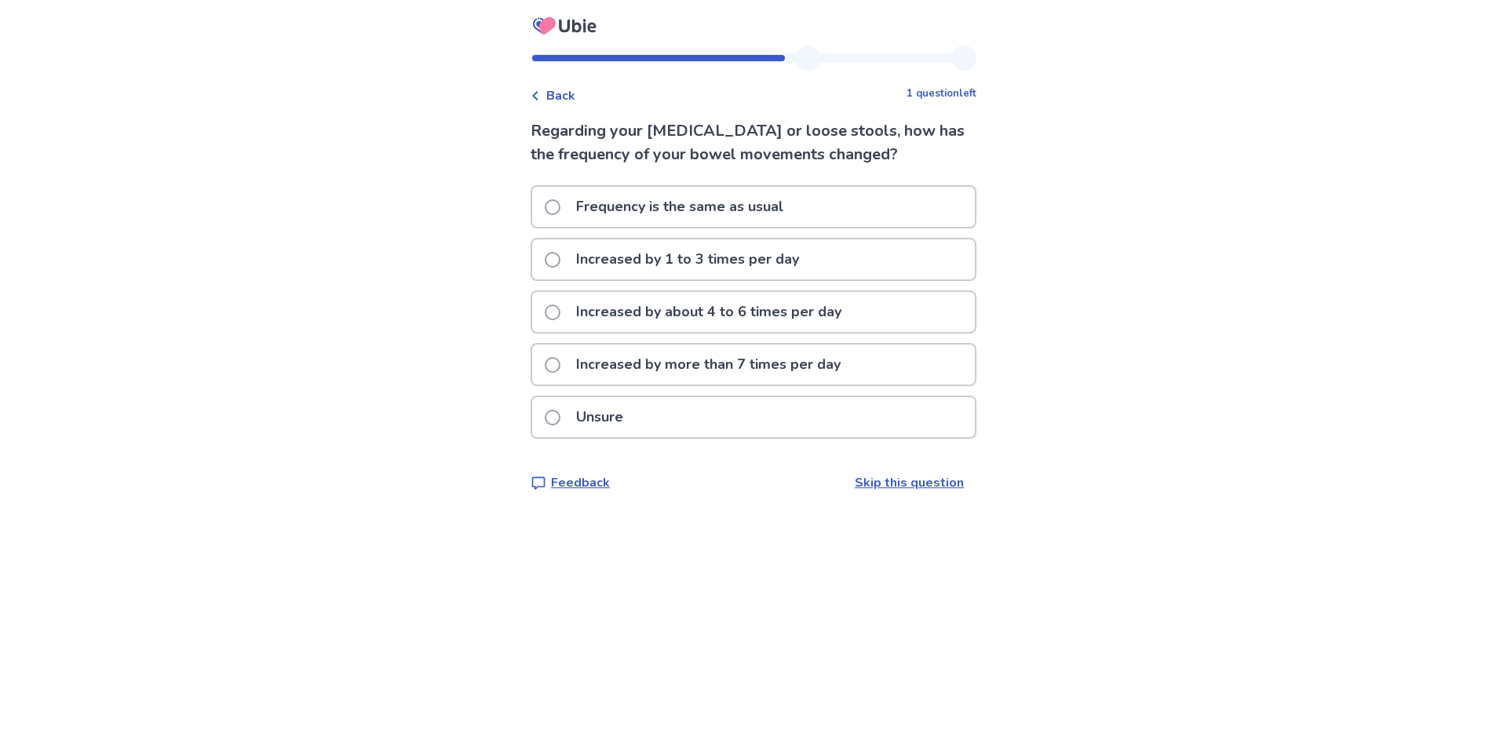
click at [557, 201] on span at bounding box center [553, 207] width 16 height 16
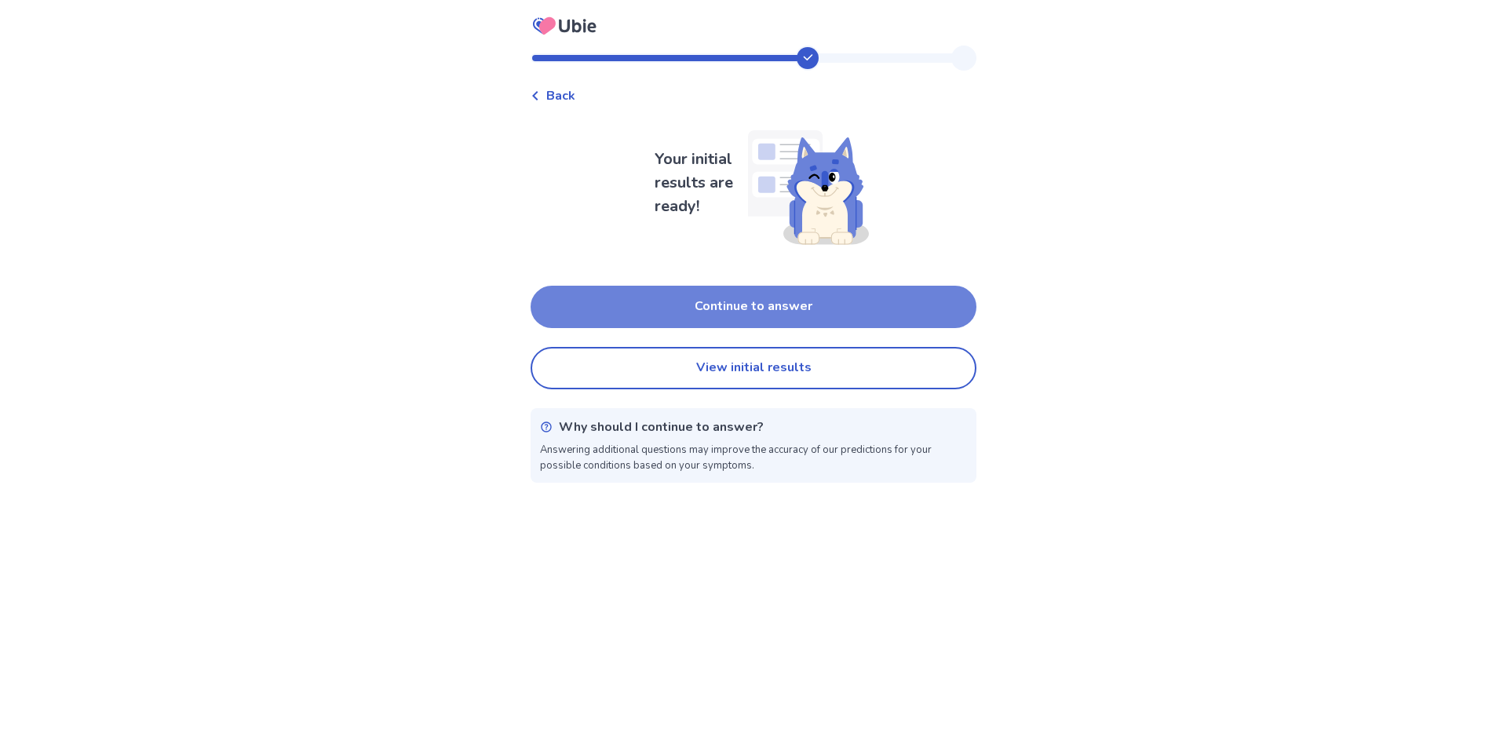
click at [821, 308] on button "Continue to answer" at bounding box center [753, 307] width 446 height 42
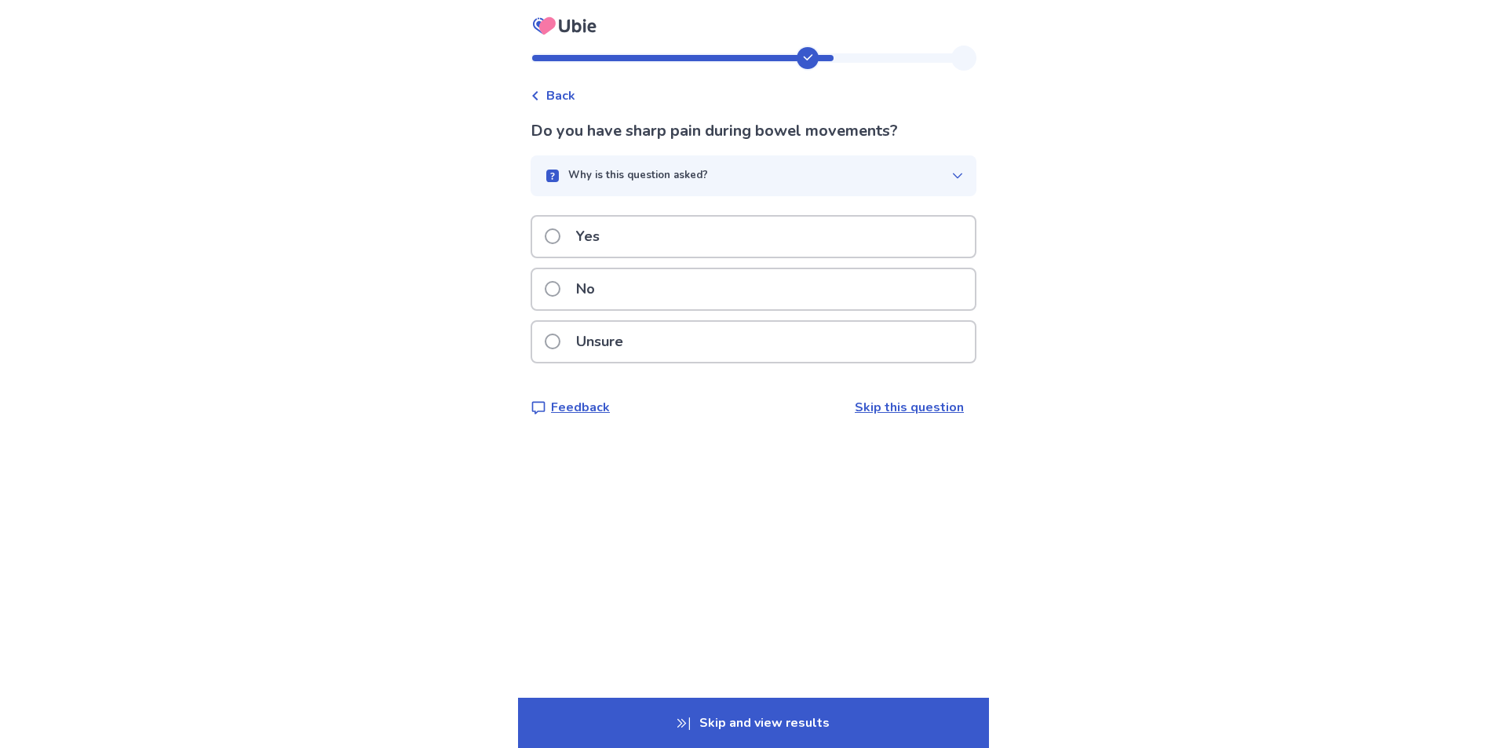
click at [541, 253] on div "Yes" at bounding box center [753, 237] width 443 height 40
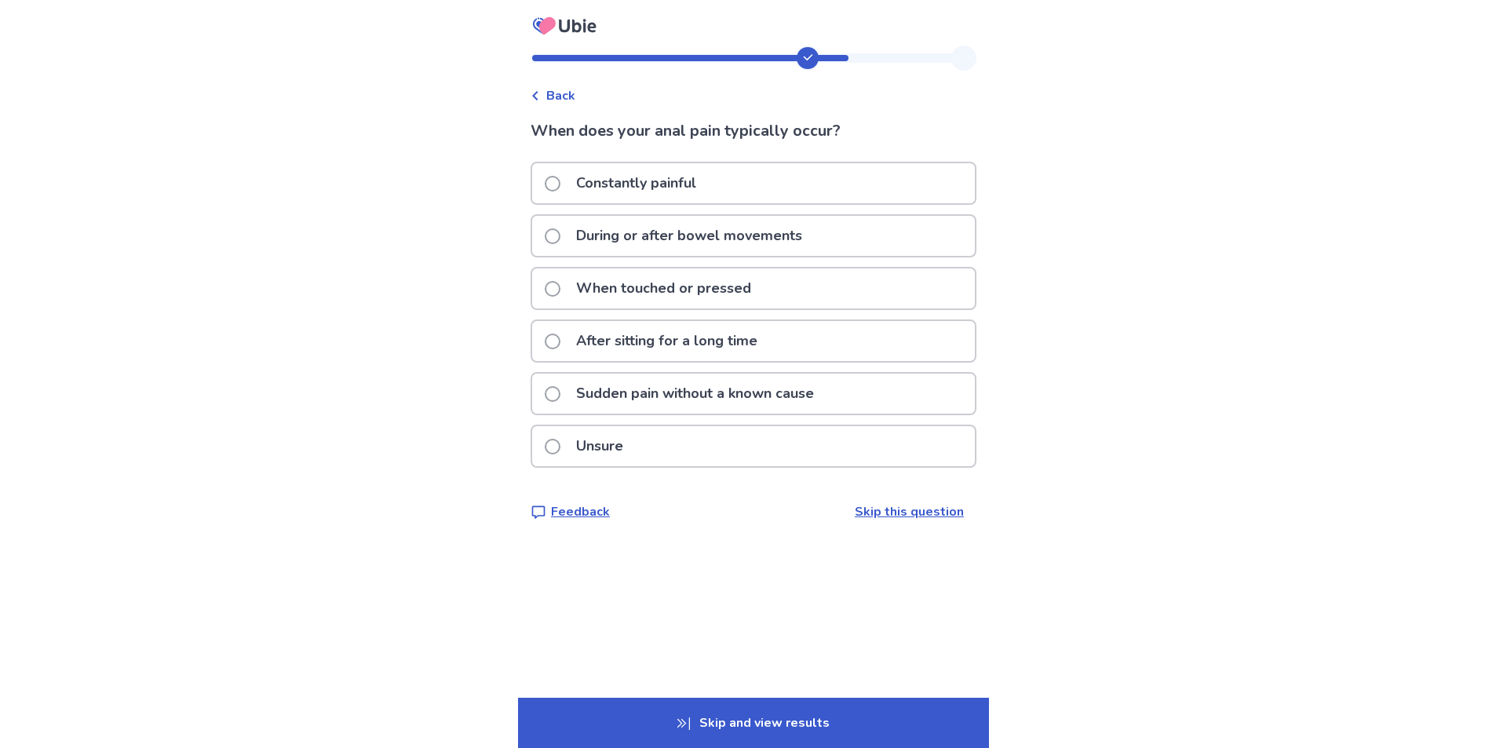
click at [544, 93] on div "Back" at bounding box center [552, 95] width 45 height 19
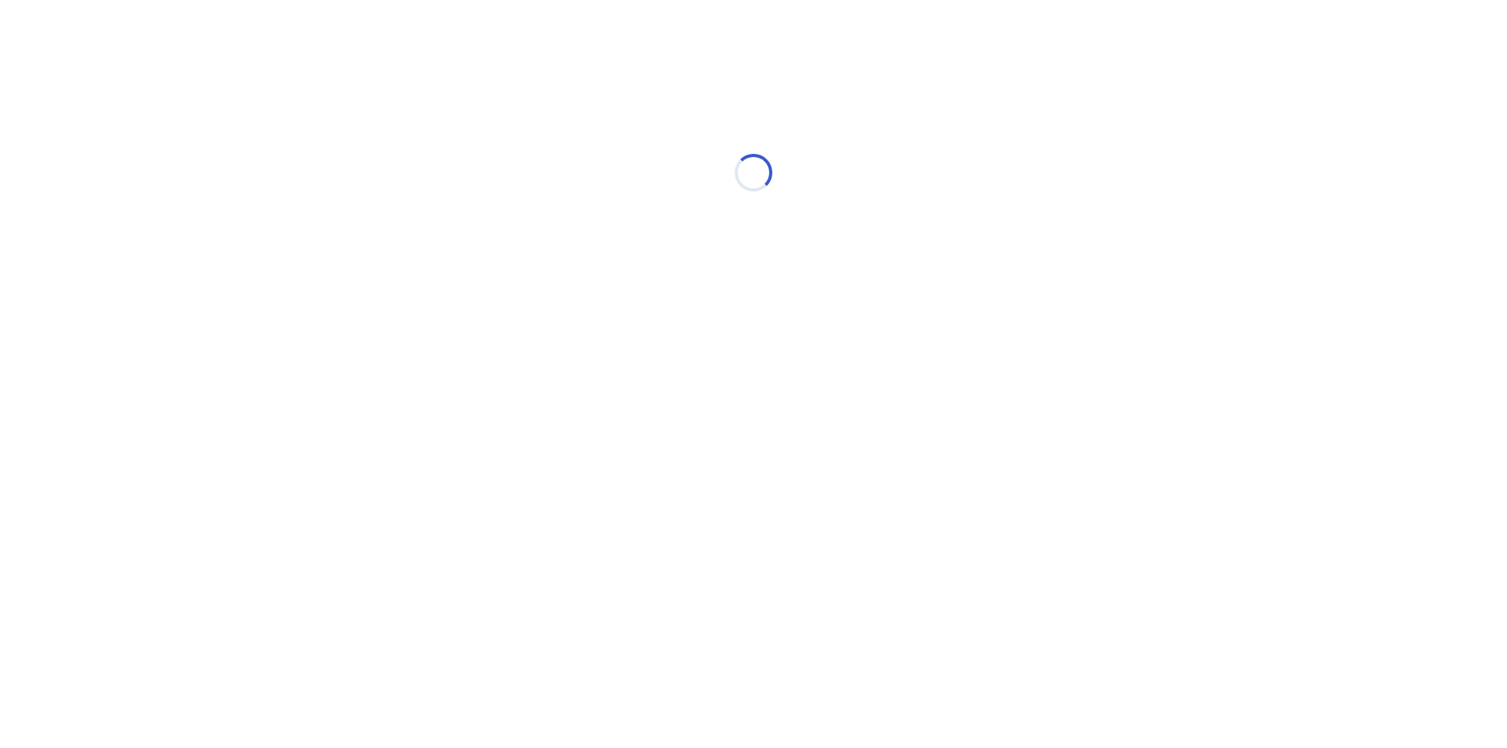
click at [544, 93] on div "Loading..." at bounding box center [753, 173] width 446 height 314
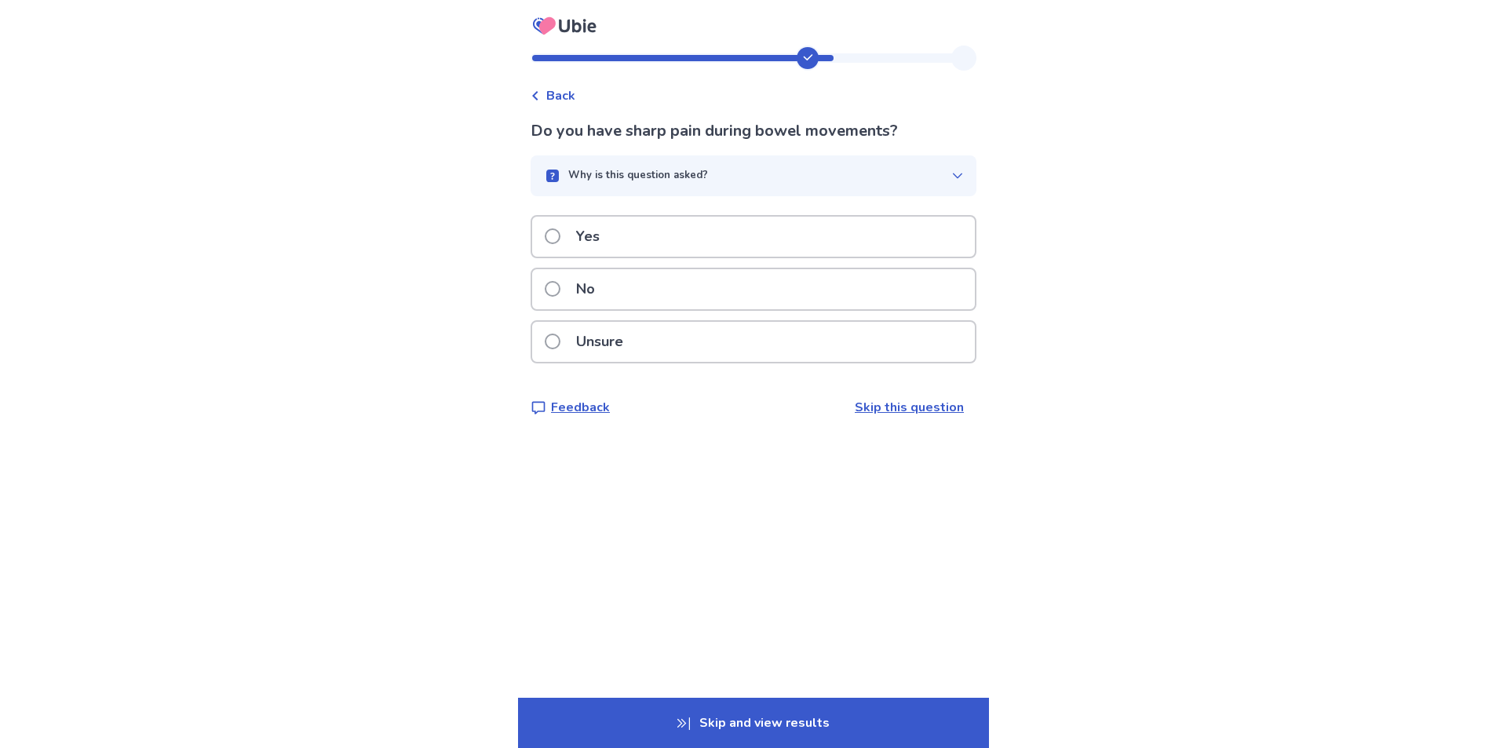
click at [560, 239] on span at bounding box center [553, 236] width 16 height 16
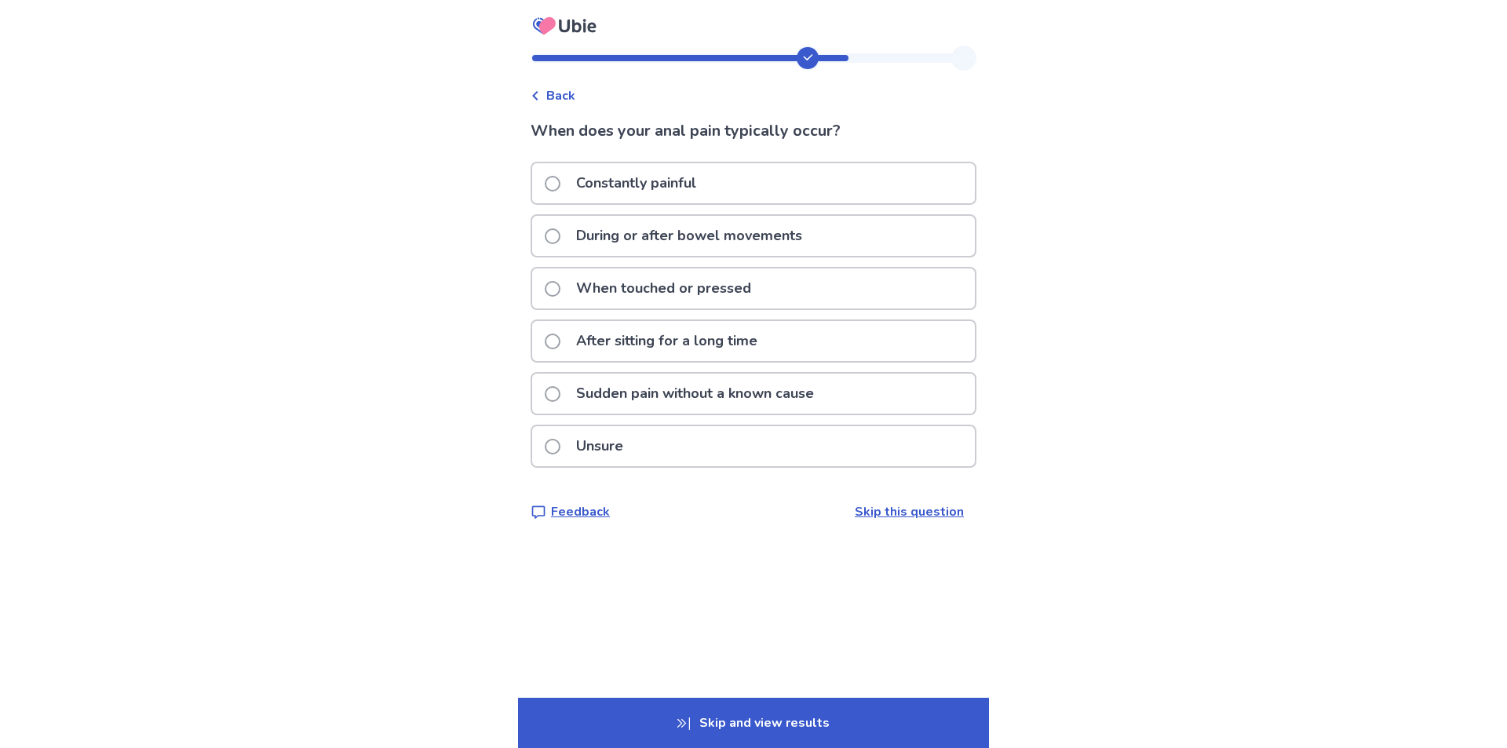
click at [560, 232] on span at bounding box center [553, 236] width 16 height 16
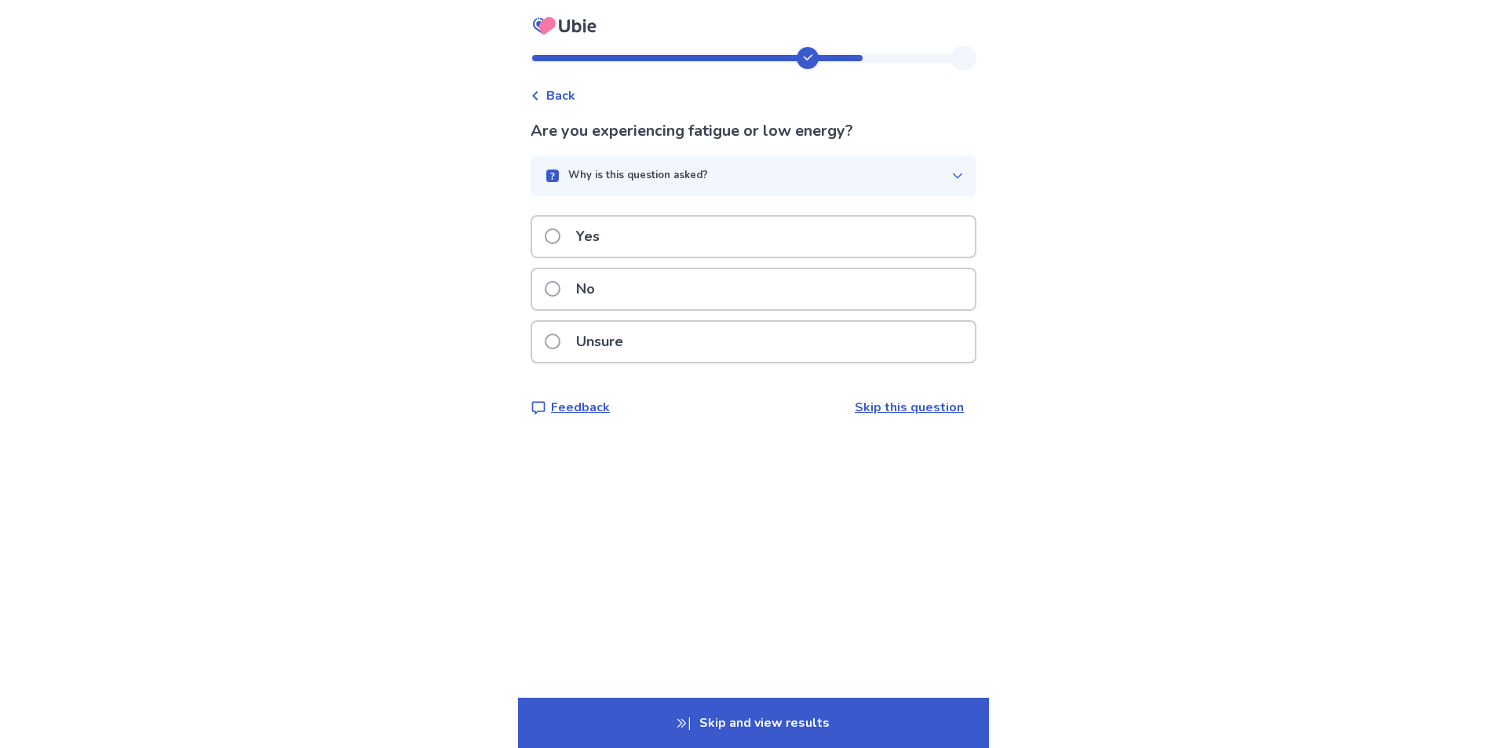
click at [560, 288] on span at bounding box center [553, 289] width 16 height 16
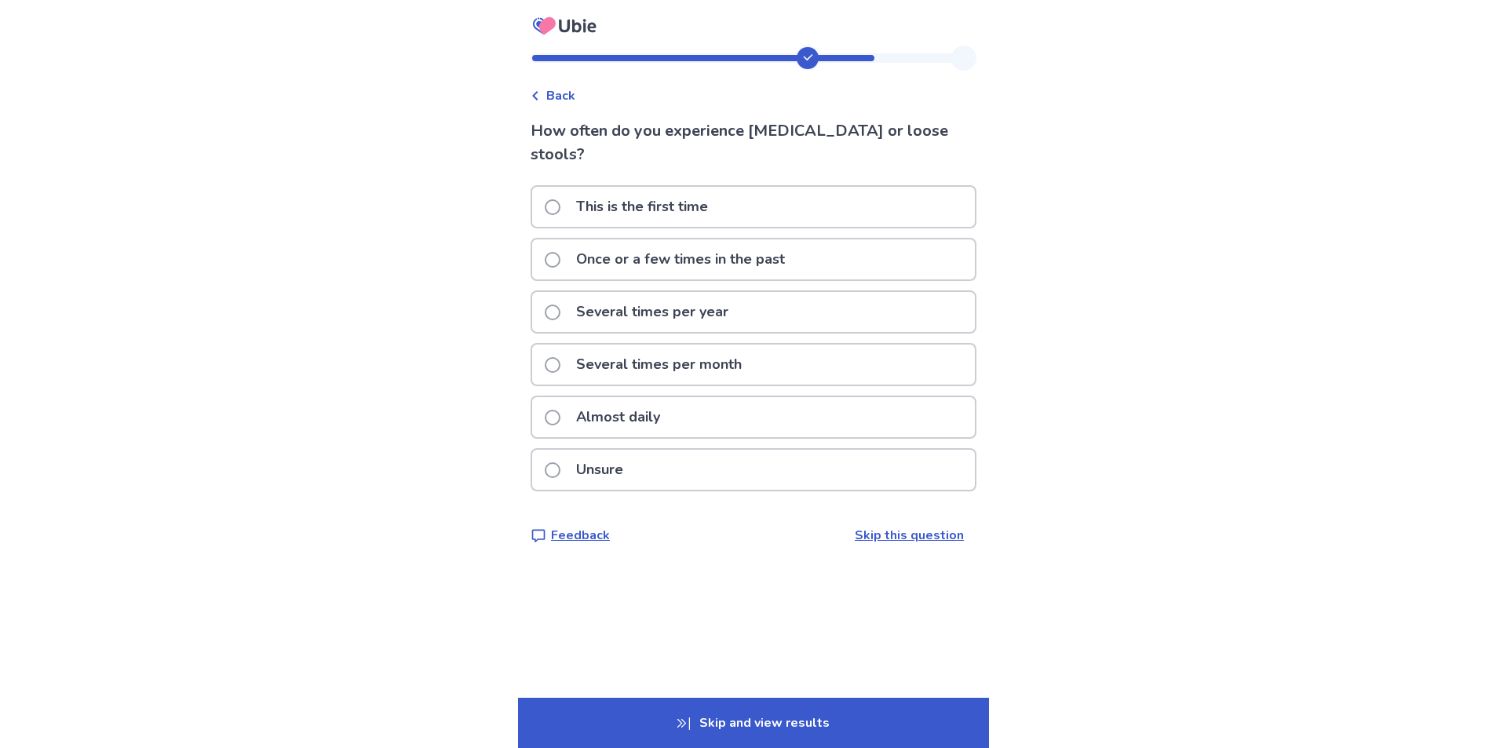
click at [560, 410] on span at bounding box center [553, 418] width 16 height 16
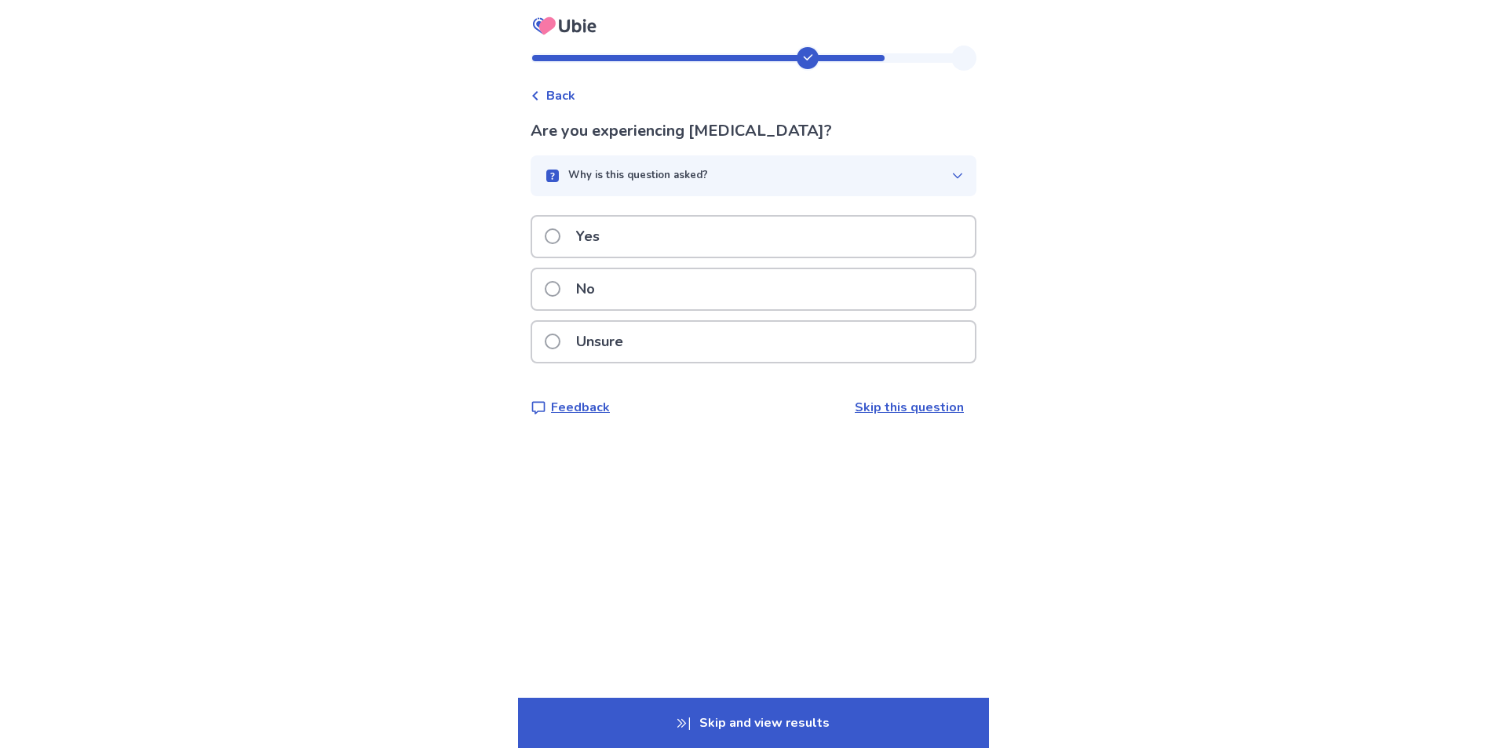
click at [564, 297] on label "No" at bounding box center [575, 289] width 60 height 40
click at [559, 291] on span at bounding box center [553, 289] width 16 height 16
click at [560, 288] on span at bounding box center [553, 289] width 16 height 16
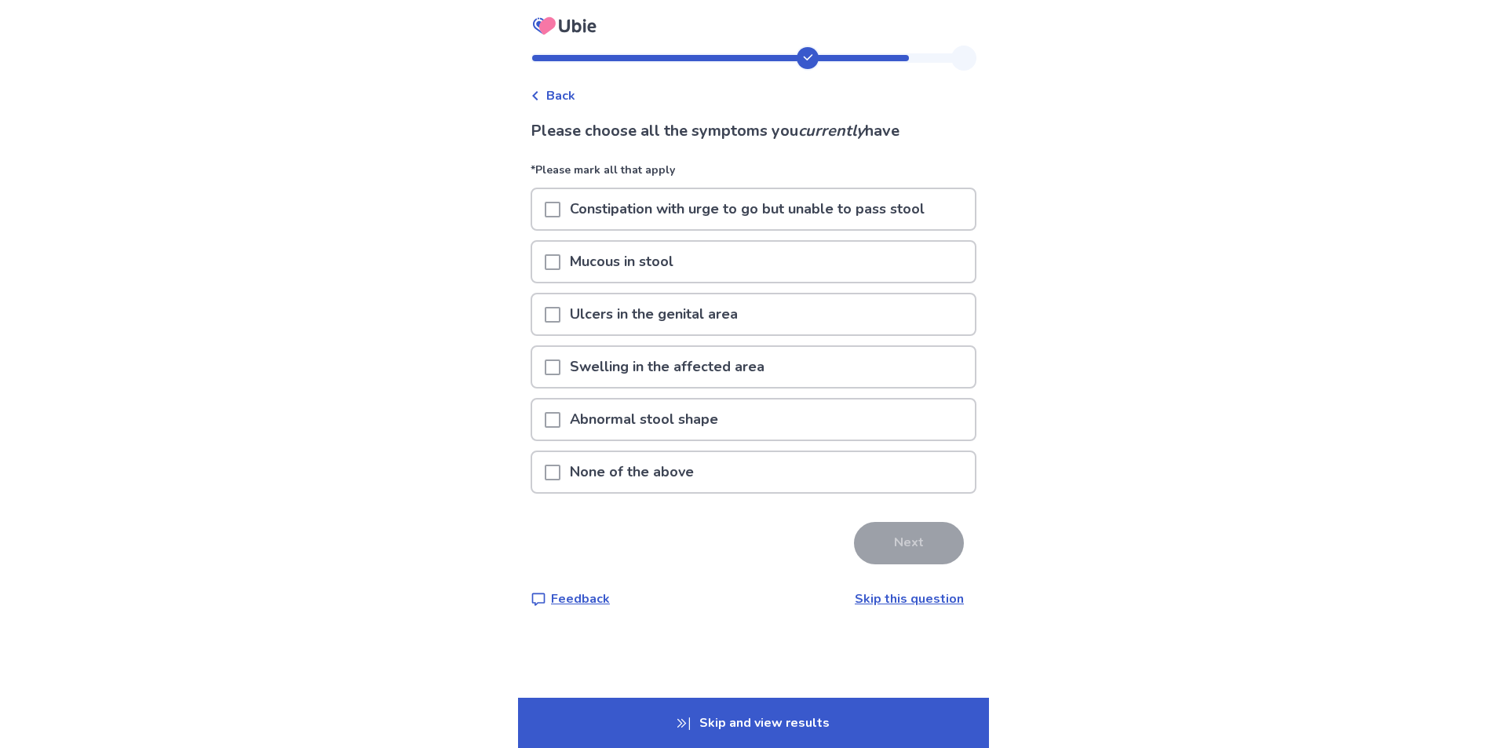
click at [560, 266] on span at bounding box center [553, 262] width 16 height 16
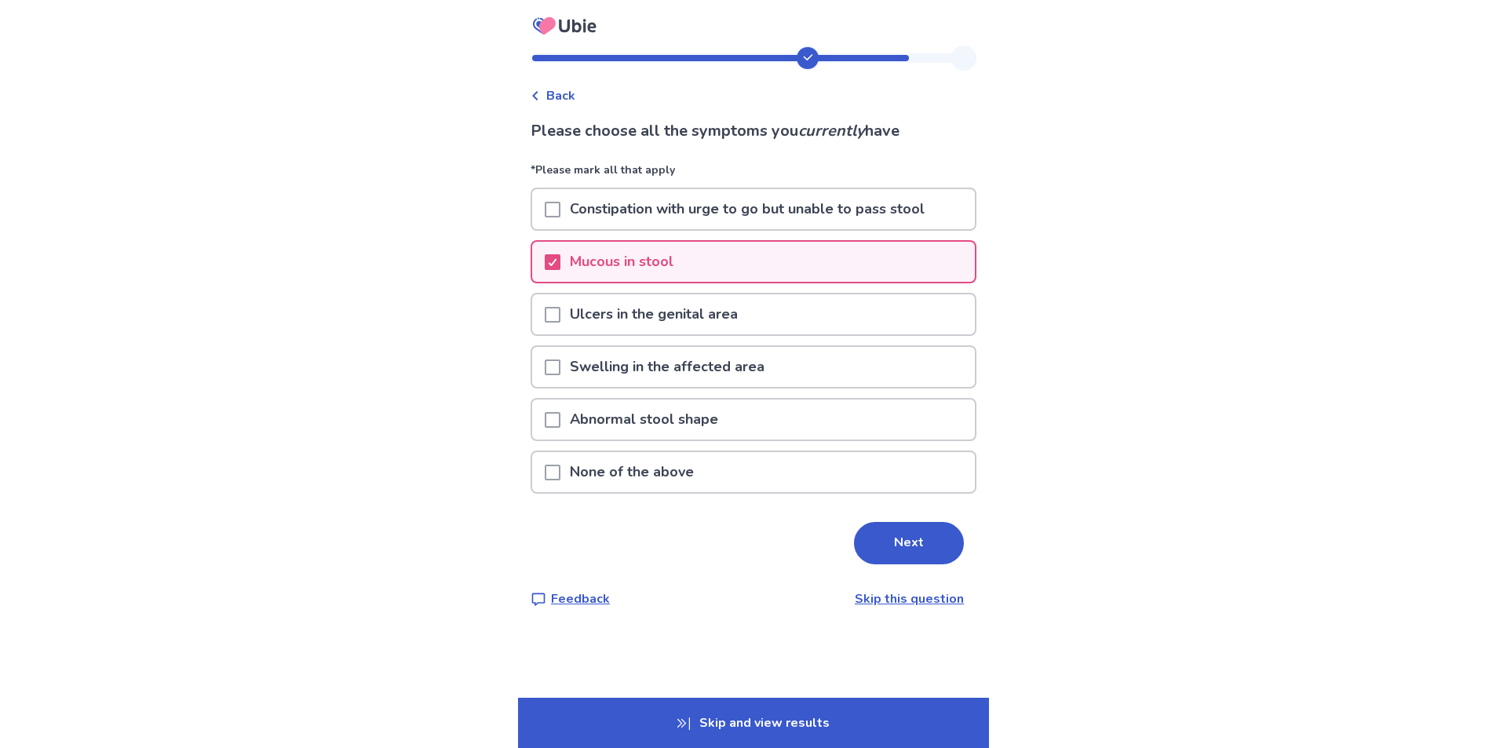
click at [560, 369] on span at bounding box center [553, 367] width 16 height 16
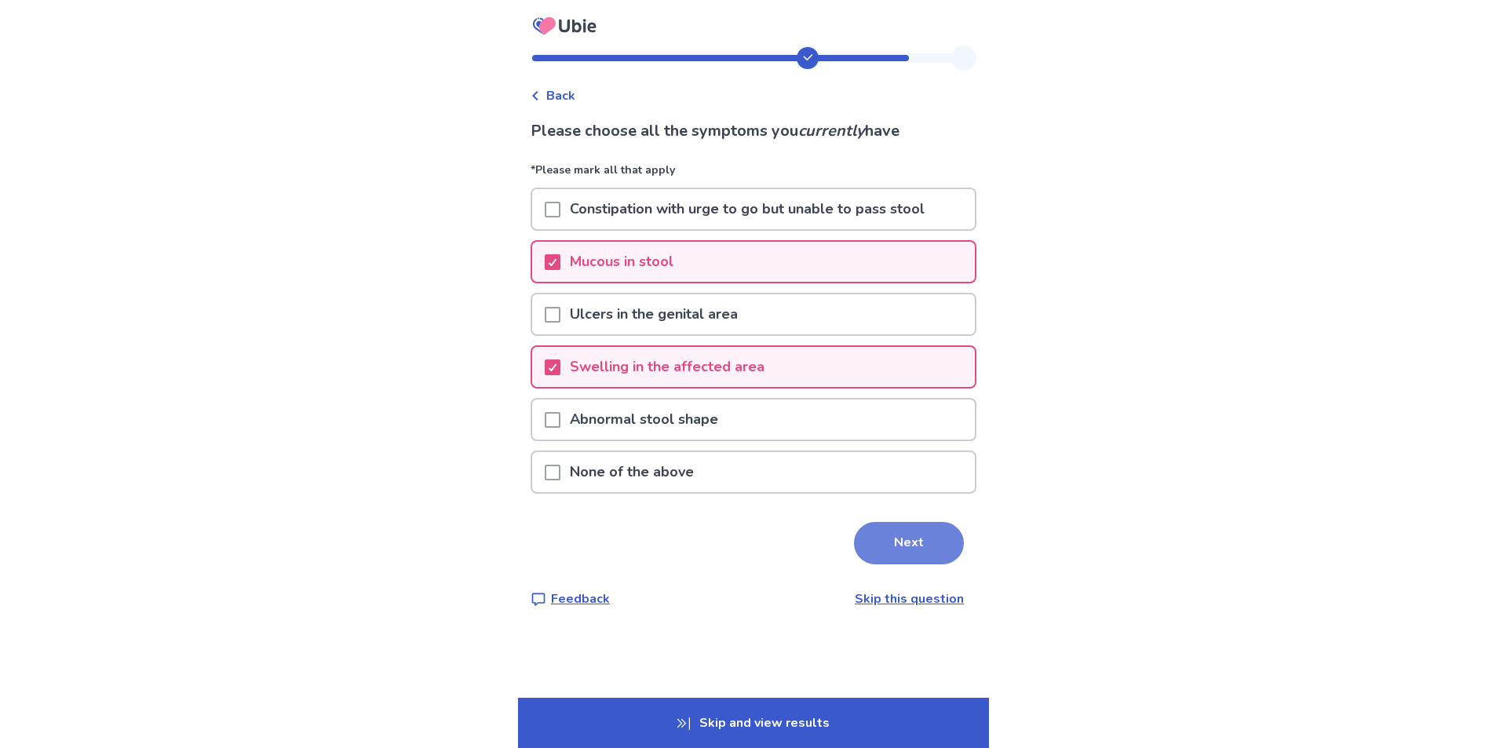
click at [909, 549] on button "Next" at bounding box center [909, 543] width 110 height 42
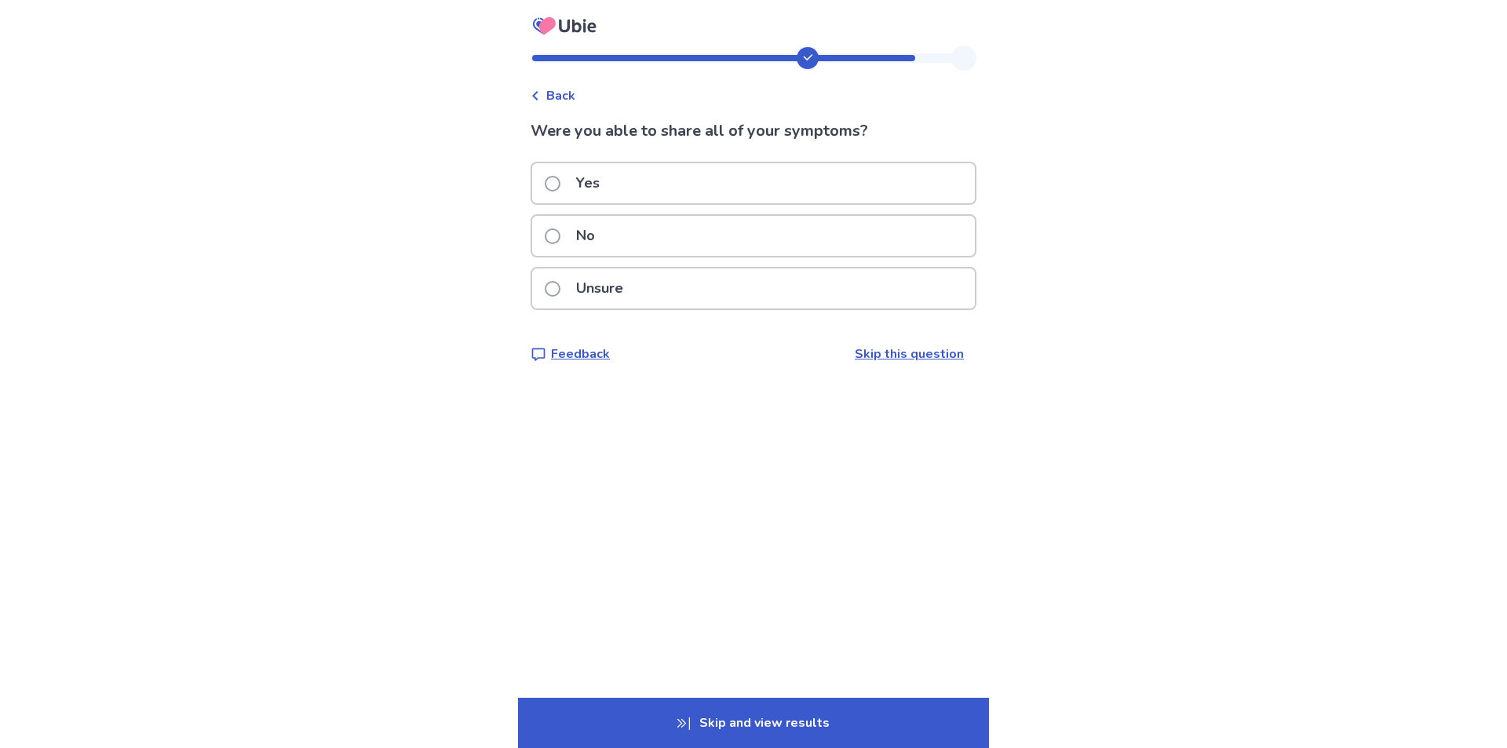
click at [552, 185] on div "Yes" at bounding box center [753, 183] width 443 height 40
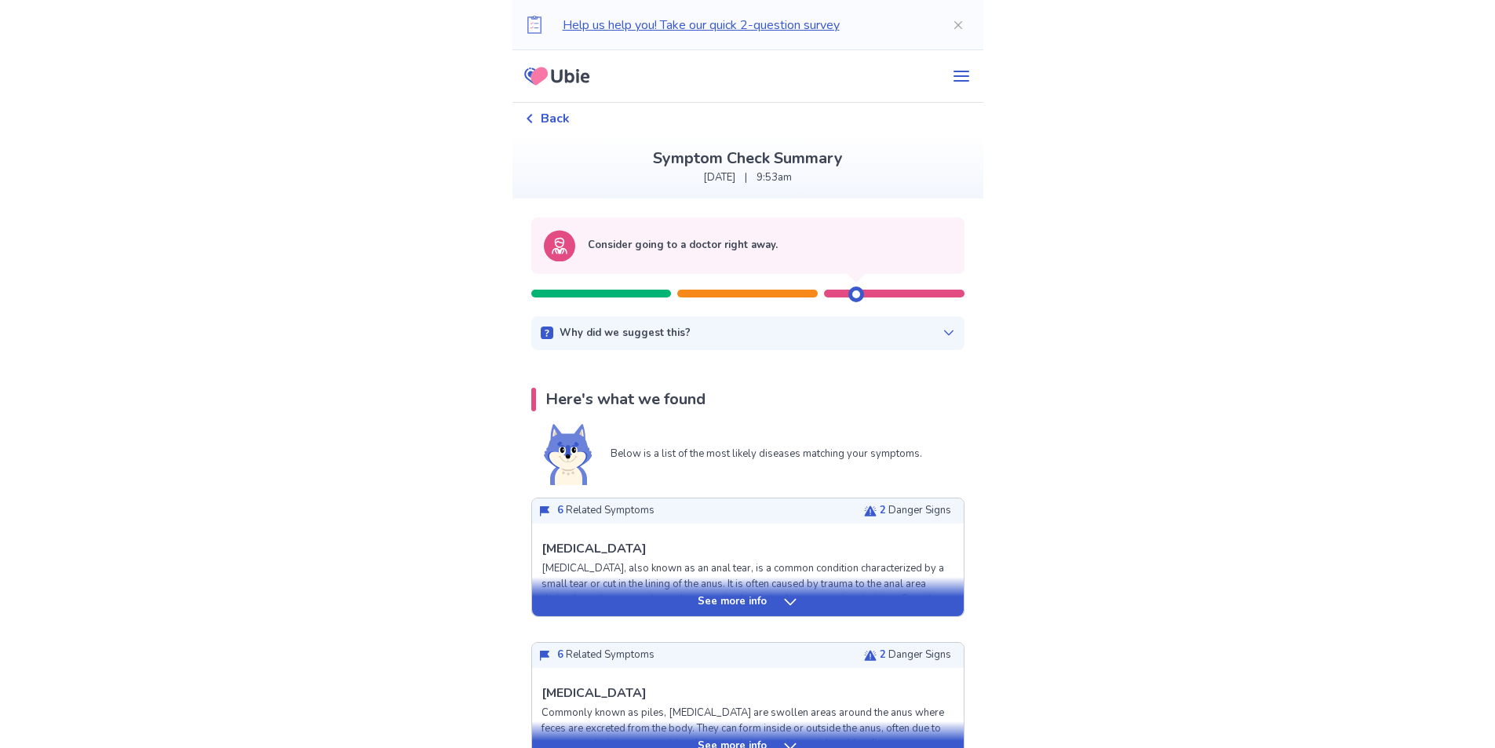
click at [650, 333] on p "Why did we suggest this?" at bounding box center [624, 334] width 131 height 16
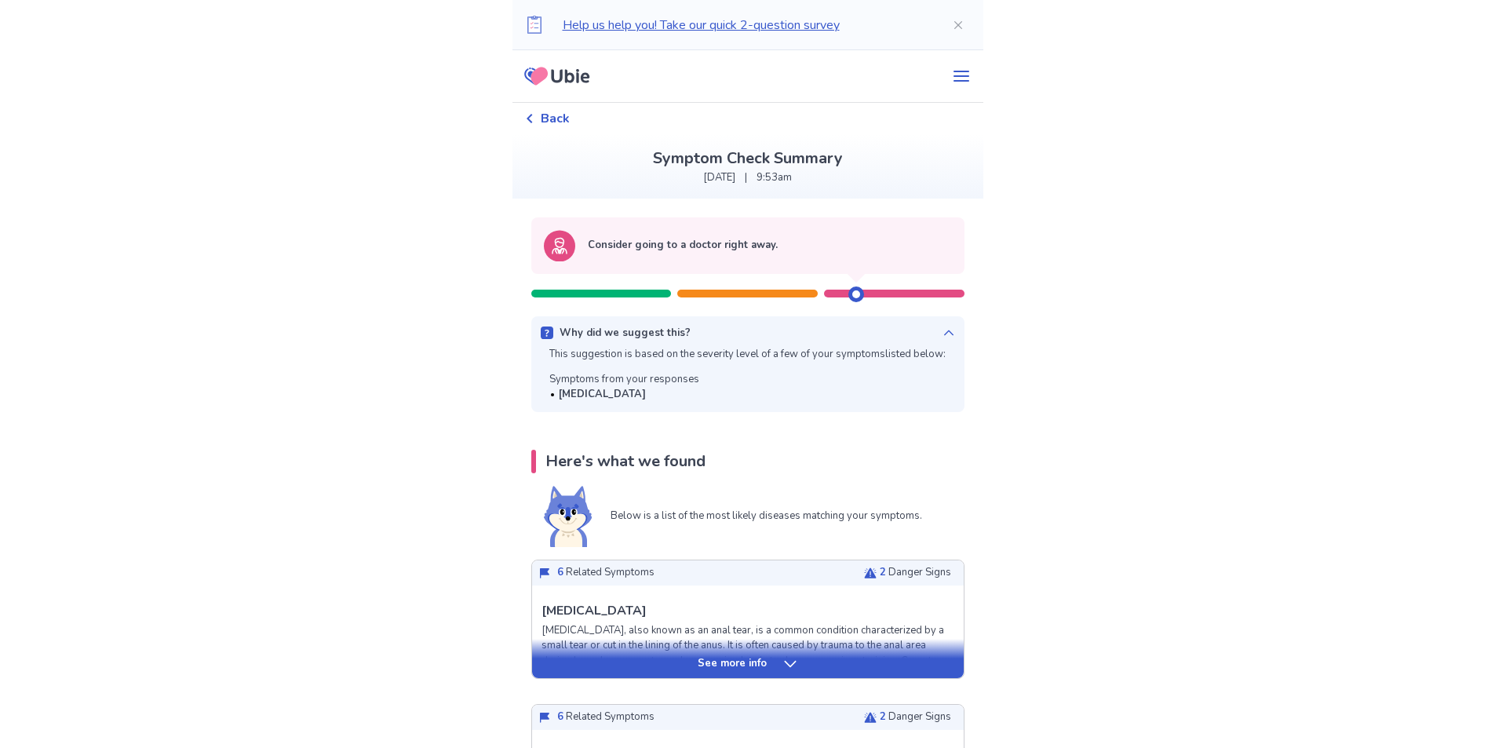
click at [650, 333] on p "Why did we suggest this?" at bounding box center [624, 334] width 131 height 16
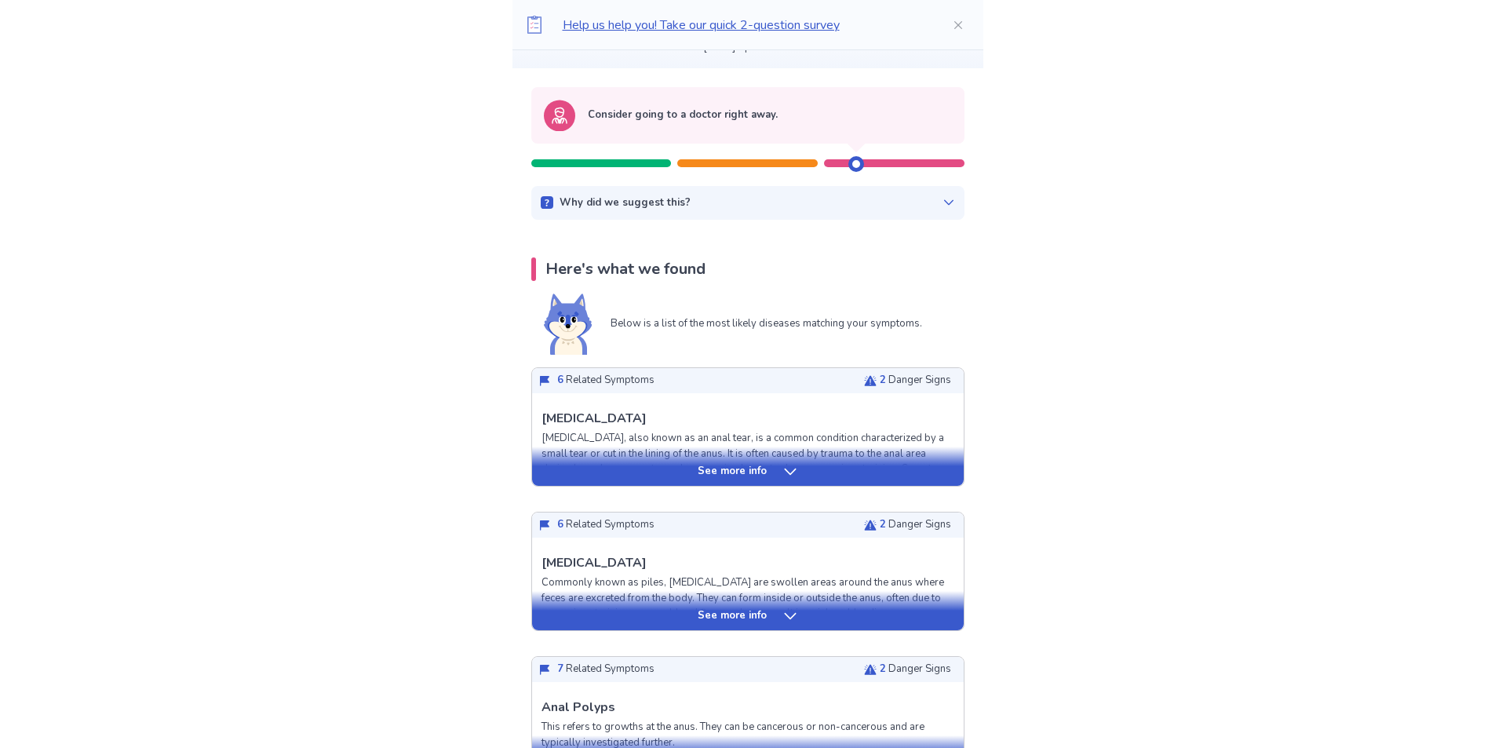
scroll to position [157, 0]
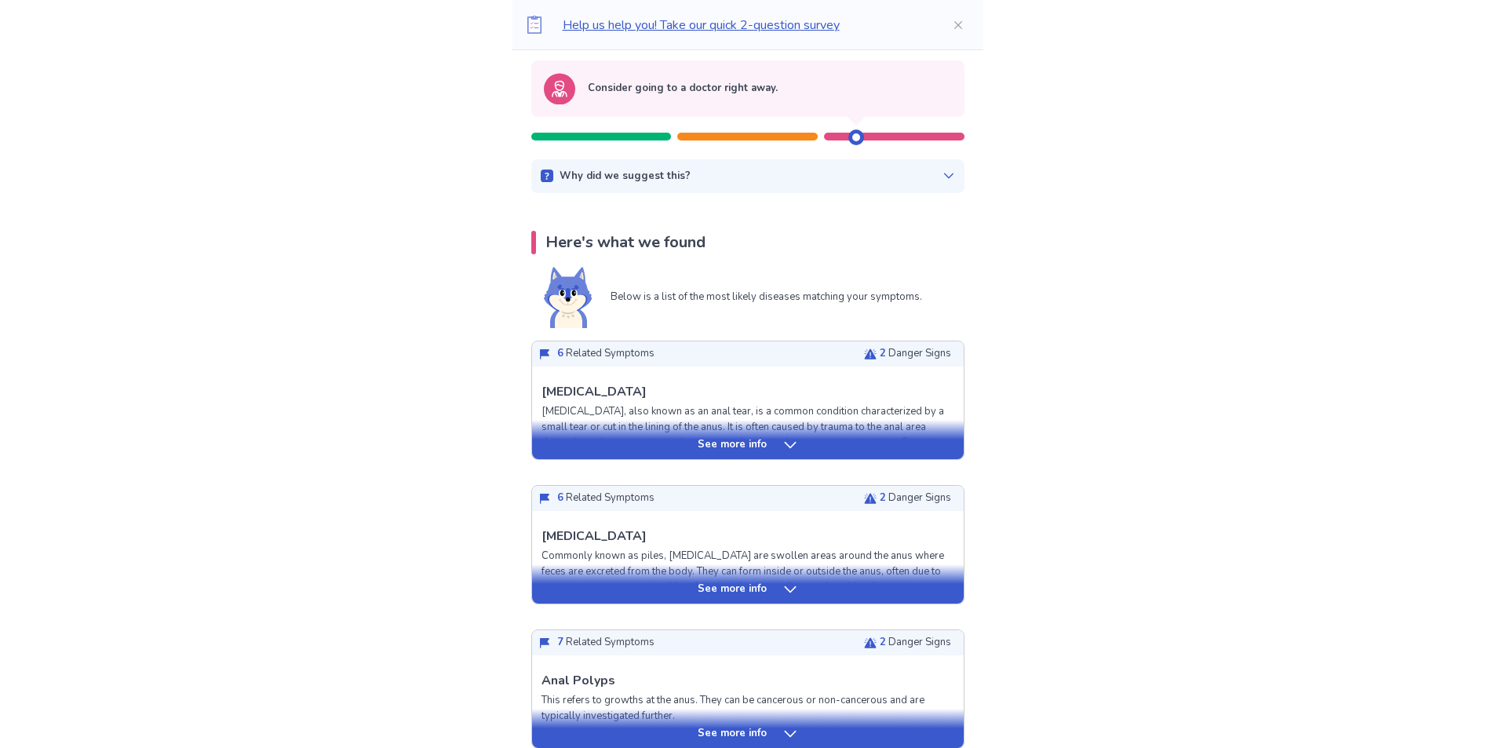
click at [785, 450] on icon at bounding box center [790, 445] width 16 height 16
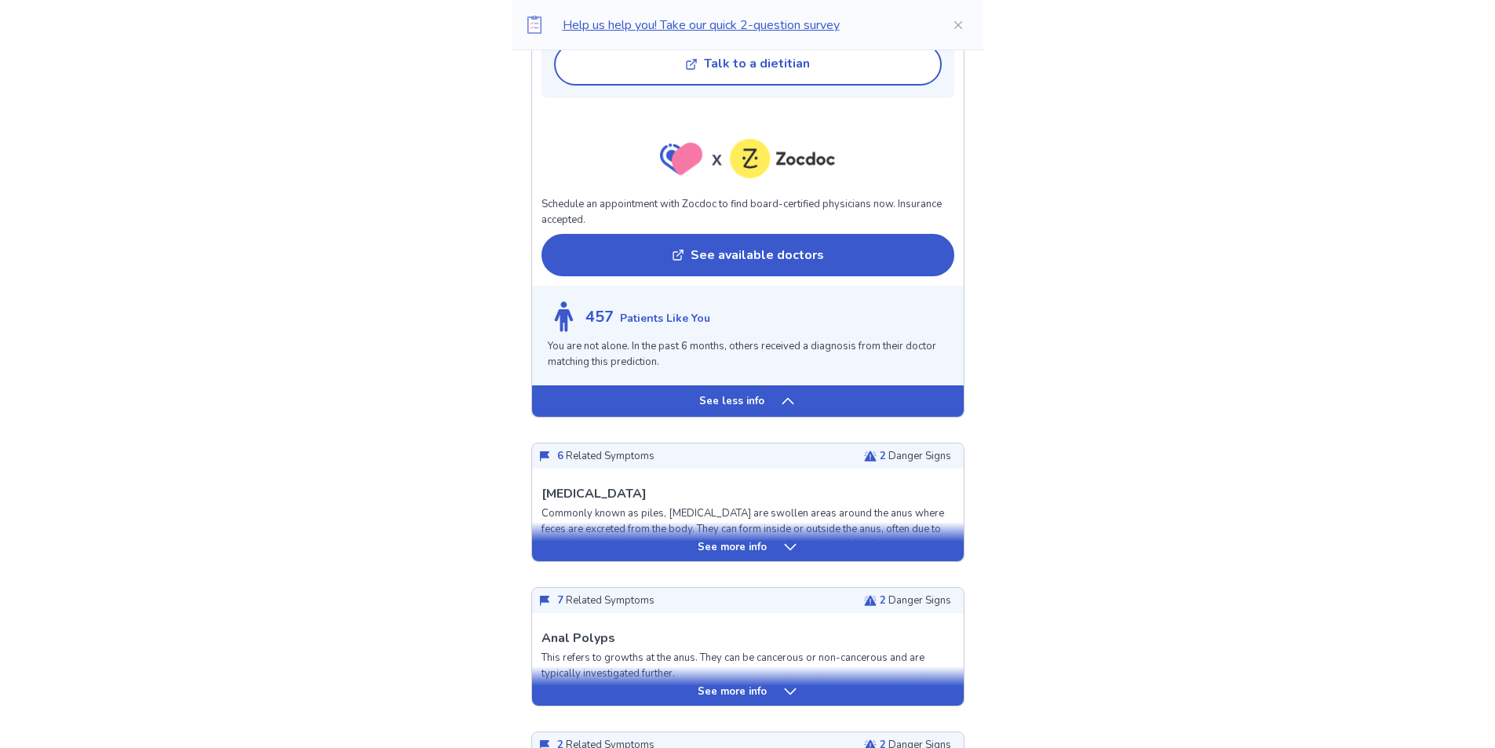
scroll to position [1491, 0]
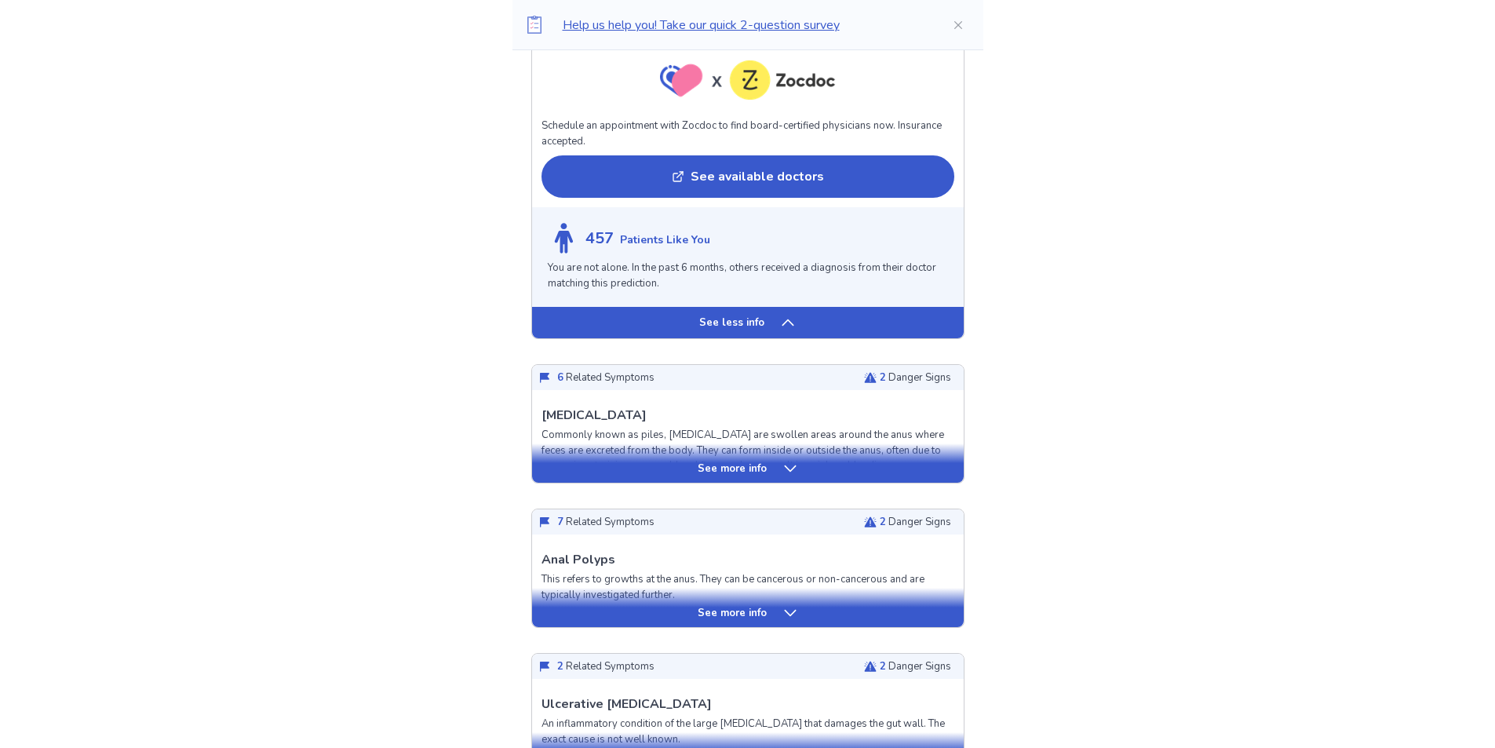
click at [733, 465] on p "See more info" at bounding box center [732, 469] width 69 height 16
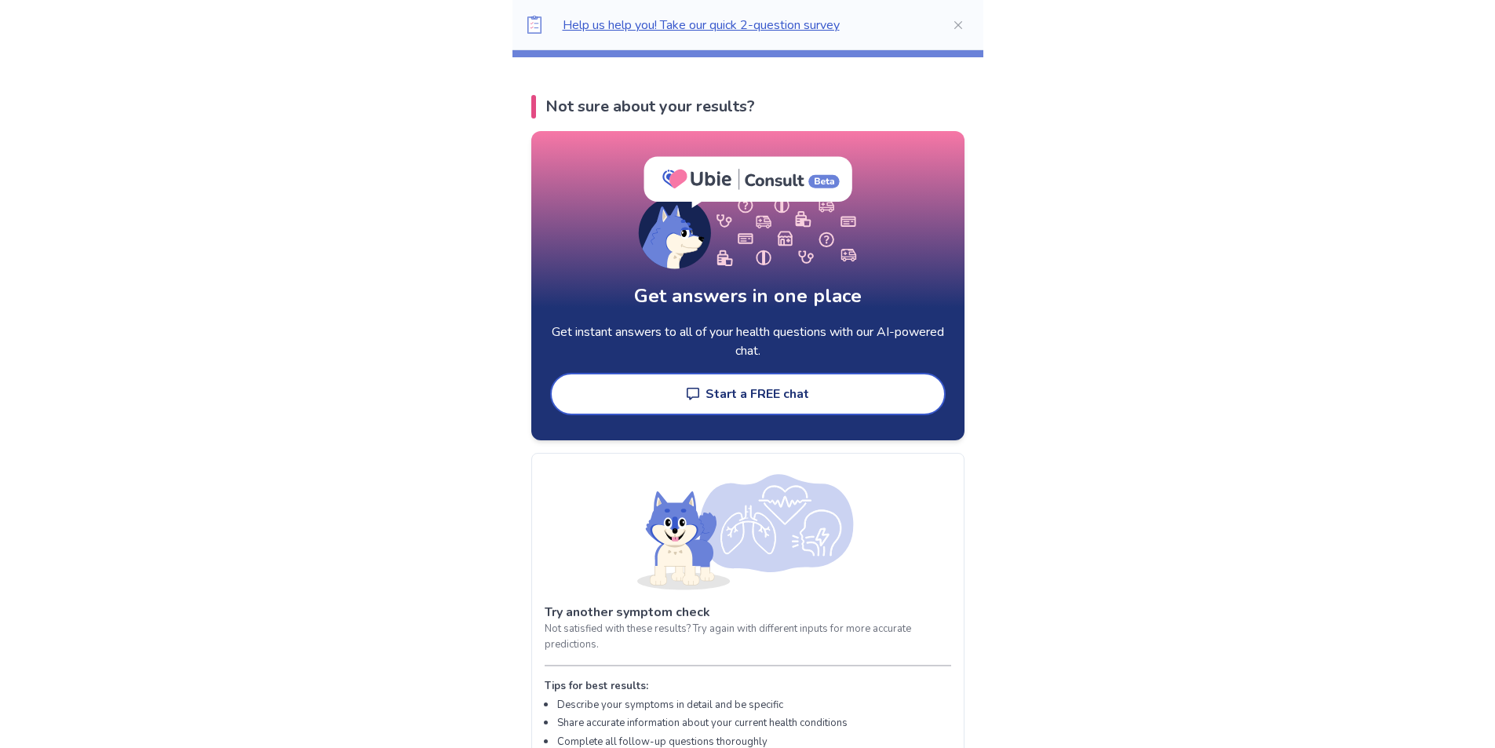
scroll to position [4551, 0]
